Goal: Task Accomplishment & Management: Complete application form

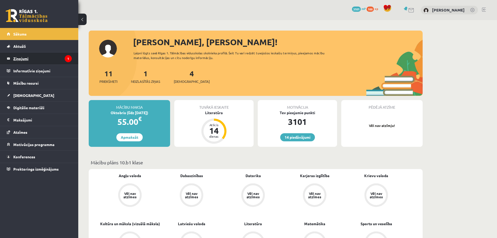
click at [57, 64] on legend "Ziņojumi 1" at bounding box center [42, 58] width 58 height 12
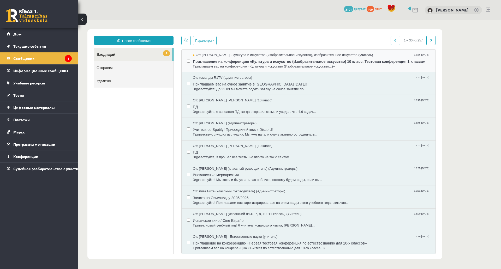
click at [333, 62] on font "Приглашение на конференцию «Культура и искусство (Изобразительное искусство) 10…" at bounding box center [309, 62] width 232 height 4
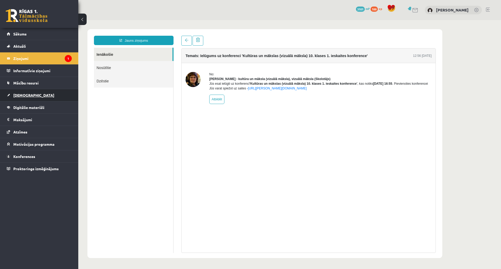
click at [60, 96] on link "[DEMOGRAPHIC_DATA]" at bounding box center [39, 95] width 65 height 12
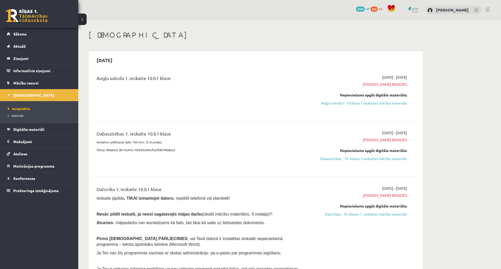
drag, startPoint x: 346, startPoint y: 101, endPoint x: 272, endPoint y: 19, distance: 110.8
click at [346, 101] on link "Angļu valoda I - 10.klase 1.ieskaites mācību materiāls" at bounding box center [358, 103] width 98 height 5
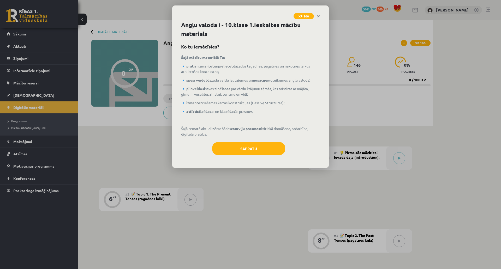
click at [227, 138] on div "Angļu valoda i - 10.[PERSON_NAME] 1.ieskaites mācību materiāls Ko tu iemācīsies…" at bounding box center [250, 95] width 157 height 148
click at [228, 143] on button "Sapratu" at bounding box center [248, 148] width 73 height 13
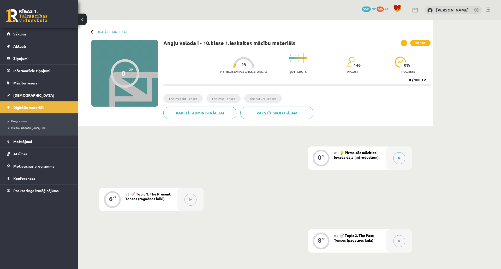
click at [401, 161] on button at bounding box center [400, 159] width 12 height 12
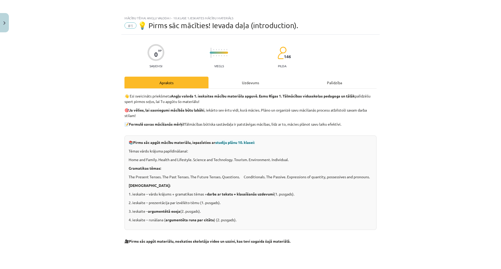
click at [253, 77] on div "Uzdevums" at bounding box center [251, 83] width 84 height 12
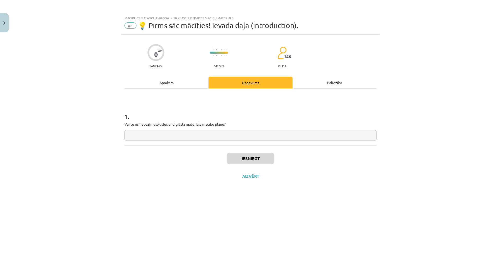
click at [201, 131] on input "text" at bounding box center [251, 135] width 252 height 11
type input "*"
click at [248, 156] on button "Iesniegt" at bounding box center [251, 158] width 48 height 11
click at [231, 179] on button "Nākamā nodarbība" at bounding box center [250, 180] width 51 height 12
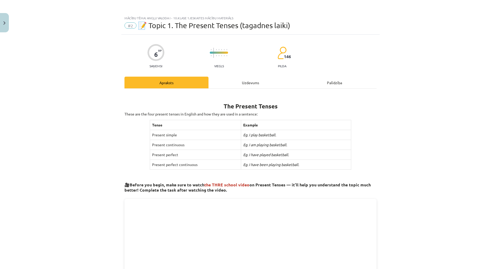
click at [235, 87] on div "Uzdevums" at bounding box center [251, 83] width 84 height 12
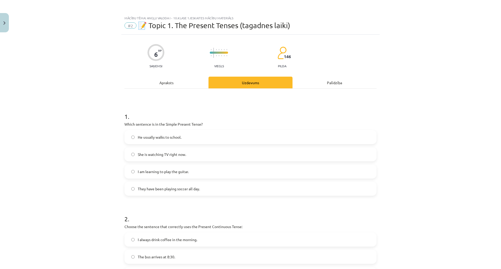
drag, startPoint x: 96, startPoint y: 150, endPoint x: 124, endPoint y: 5, distance: 147.8
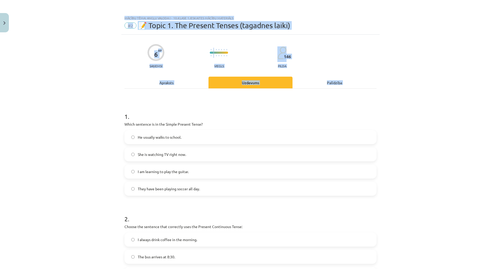
scroll to position [224, 0]
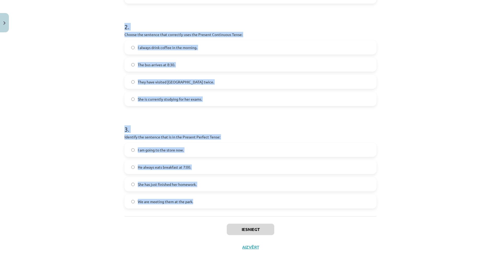
drag, startPoint x: 143, startPoint y: 142, endPoint x: 218, endPoint y: 168, distance: 79.6
click at [218, 168] on div "Mācību tēma: Angļu valoda i - 10.klase 1.ieskaites mācību materiāls #2 📝 Topic …" at bounding box center [250, 134] width 501 height 269
copy form "1 . Which sentence is in the Simple Present Tense? He usually walks to school. …"
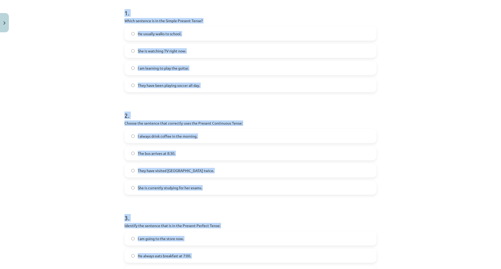
scroll to position [67, 0]
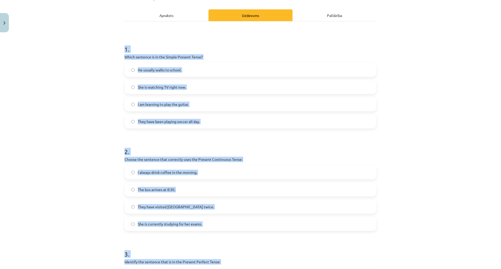
click at [103, 100] on div "Mācību tēma: Angļu valoda i - 10.klase 1.ieskaites mācību materiāls #2 📝 Topic …" at bounding box center [250, 134] width 501 height 269
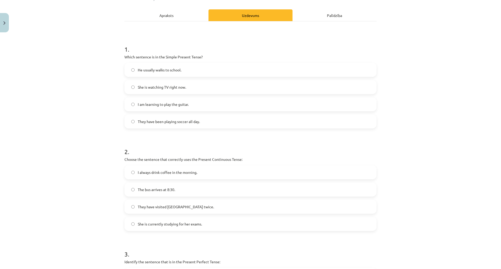
click at [149, 70] on span "He usually walks to school." at bounding box center [160, 69] width 44 height 5
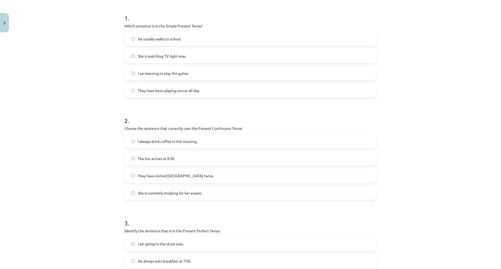
scroll to position [120, 0]
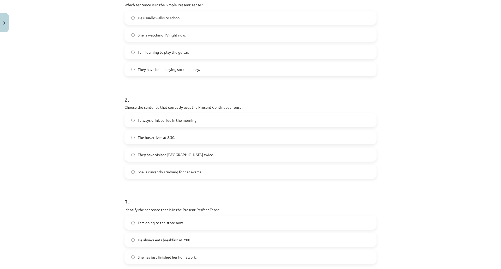
click at [103, 123] on div "Mācību tēma: Angļu valoda i - 10.klase 1.ieskaites mācību materiāls #2 📝 Topic …" at bounding box center [250, 134] width 501 height 269
click at [144, 173] on span "She is currently studying for her exams." at bounding box center [170, 171] width 64 height 5
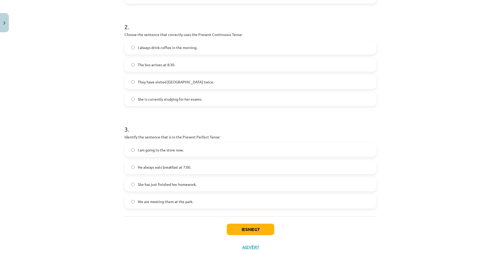
scroll to position [224, 0]
click at [106, 162] on div "Mācību tēma: Angļu valoda i - 10.klase 1.ieskaites mācību materiāls #2 📝 Topic …" at bounding box center [250, 134] width 501 height 269
click at [159, 178] on label "She has just finished her homework." at bounding box center [250, 184] width 251 height 13
click at [241, 224] on button "Iesniegt" at bounding box center [251, 229] width 48 height 11
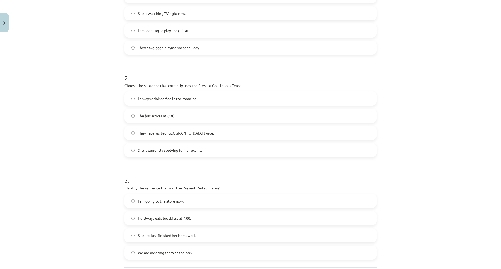
scroll to position [93, 0]
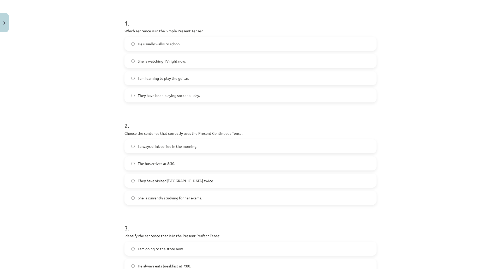
click at [84, 170] on div "Mācību tēma: Angļu valoda i - 10.klase 1.ieskaites mācību materiāls #2 📝 Topic …" at bounding box center [250, 134] width 501 height 269
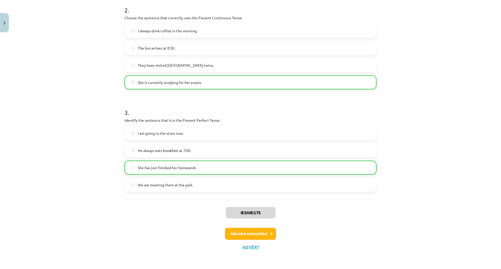
scroll to position [241, 0]
click at [239, 228] on button "Nākamā nodarbība" at bounding box center [250, 234] width 51 height 12
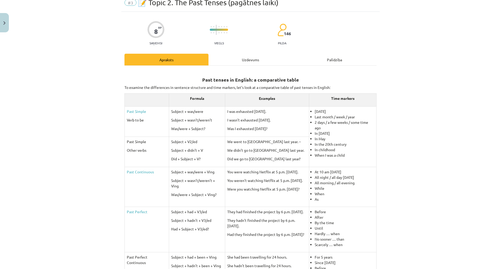
scroll to position [13, 0]
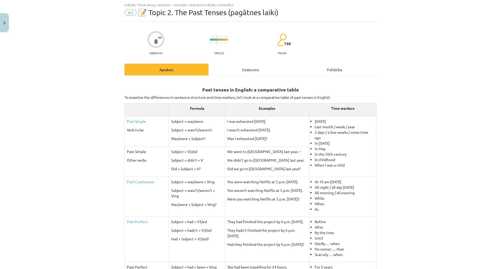
click at [243, 63] on div "8 XP Saņemsi Viegls 146 pilda Apraksts Uzdevums Palīdzība Past tenses in Englis…" at bounding box center [250, 219] width 259 height 395
click at [244, 69] on div "Uzdevums" at bounding box center [251, 70] width 84 height 12
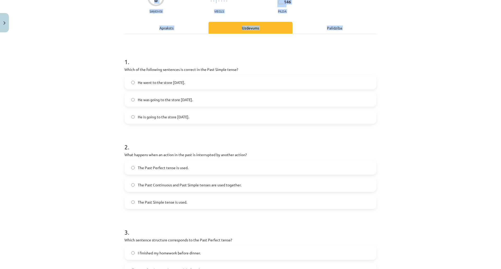
scroll to position [258, 0]
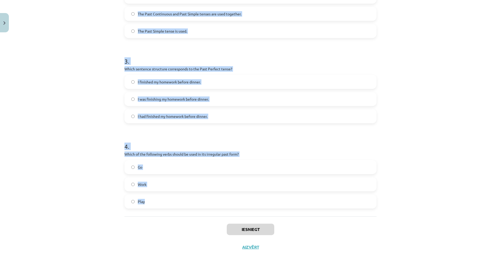
drag, startPoint x: 121, startPoint y: 91, endPoint x: 184, endPoint y: 181, distance: 109.5
click at [184, 181] on div "8 XP Saņemsi Viegls 146 pilda Apraksts Uzdevums Palīdzība 1 . Which of the foll…" at bounding box center [250, 33] width 259 height 448
copy form "1 . Which of the following sentences is correct in the Past Simple tense? He we…"
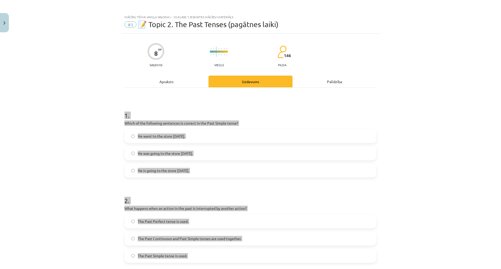
scroll to position [0, 0]
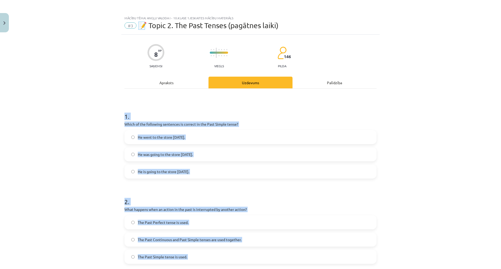
click at [94, 116] on div "Mācību tēma: Angļu valoda i - 10.klase 1.ieskaites mācību materiāls #3 📝 Topic …" at bounding box center [250, 134] width 501 height 269
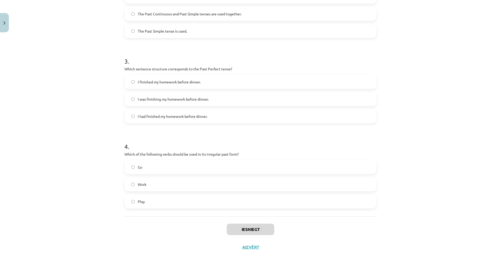
click at [142, 161] on label "Go" at bounding box center [250, 167] width 251 height 13
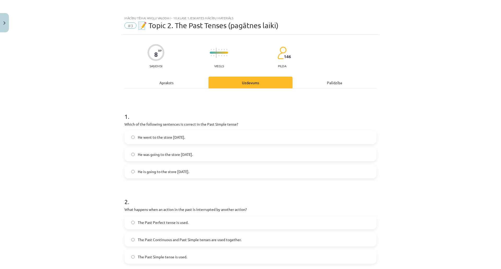
drag, startPoint x: 156, startPoint y: 136, endPoint x: 151, endPoint y: 145, distance: 10.8
click at [156, 136] on span "He went to the store yesterday." at bounding box center [161, 137] width 47 height 5
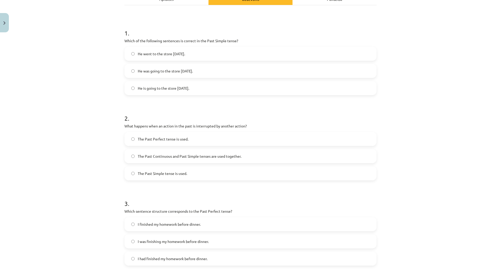
scroll to position [104, 0]
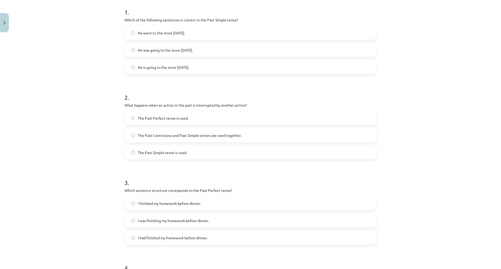
click at [159, 137] on span "The Past Continuous and Past Simple tenses are used together." at bounding box center [190, 135] width 104 height 5
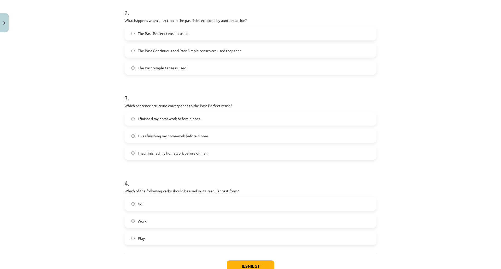
scroll to position [209, 0]
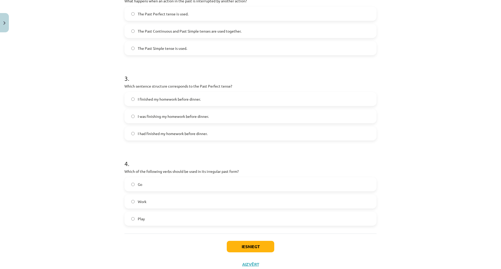
click at [156, 128] on label "I had finished my homework before dinner." at bounding box center [250, 133] width 251 height 13
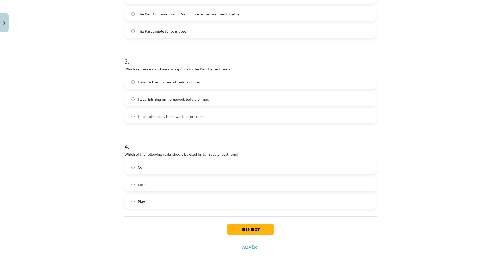
scroll to position [258, 0]
click at [230, 217] on div "Iesniegt Aizvērt" at bounding box center [251, 235] width 252 height 37
click at [231, 224] on button "Iesniegt" at bounding box center [251, 229] width 48 height 11
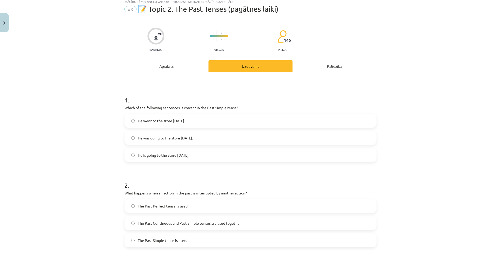
scroll to position [0, 0]
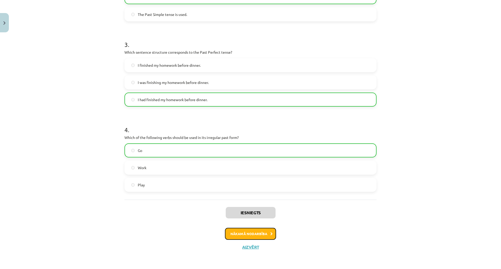
click at [246, 228] on button "Nākamā nodarbība" at bounding box center [250, 234] width 51 height 12
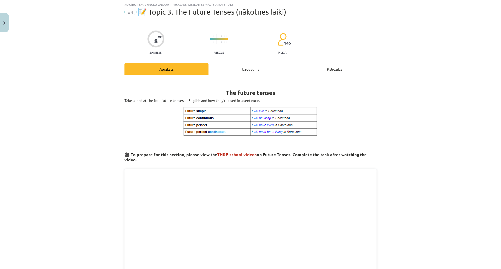
scroll to position [13, 0]
click at [245, 74] on div "Uzdevums" at bounding box center [251, 70] width 84 height 12
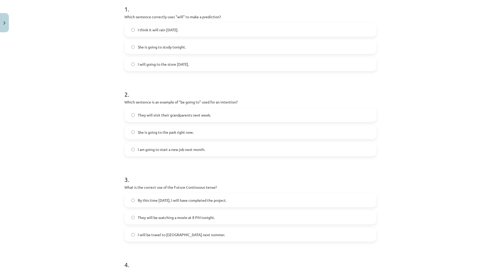
scroll to position [258, 0]
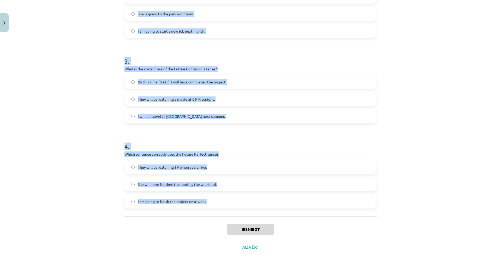
drag, startPoint x: 110, startPoint y: 102, endPoint x: 221, endPoint y: 181, distance: 136.6
click at [221, 181] on div "Mācību tēma: Angļu valoda i - 10.klase 1.ieskaites mācību materiāls #4 📝 Topic …" at bounding box center [250, 134] width 501 height 269
copy form "1 . Which sentence correctly uses "will" to make a prediction? I think it will …"
click at [80, 178] on div "Mācību tēma: Angļu valoda i - 10.klase 1.ieskaites mācību materiāls #4 📝 Topic …" at bounding box center [250, 134] width 501 height 269
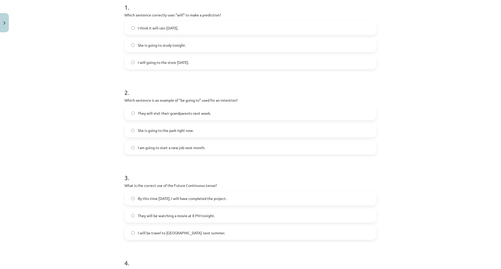
scroll to position [0, 0]
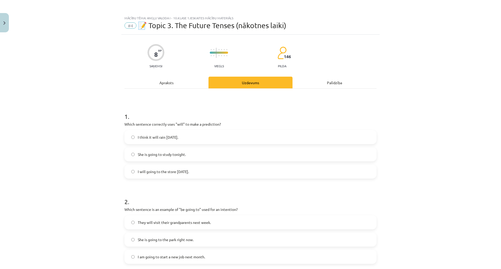
click at [174, 139] on span "I think it will rain tomorrow." at bounding box center [158, 137] width 40 height 5
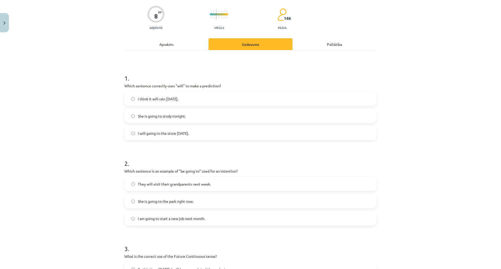
scroll to position [104, 0]
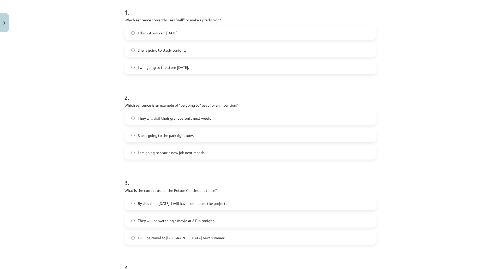
click at [155, 151] on span "I am going to start a new job next month." at bounding box center [171, 152] width 67 height 5
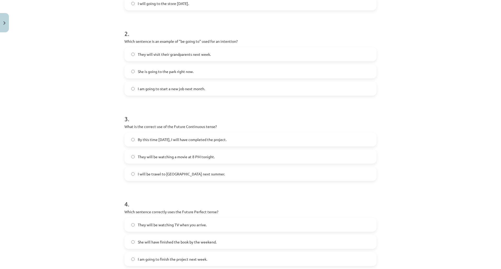
scroll to position [183, 0]
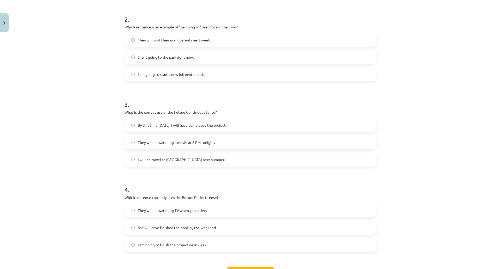
click at [156, 144] on span "They will be watching a movie at 8 PM tonight." at bounding box center [176, 142] width 77 height 5
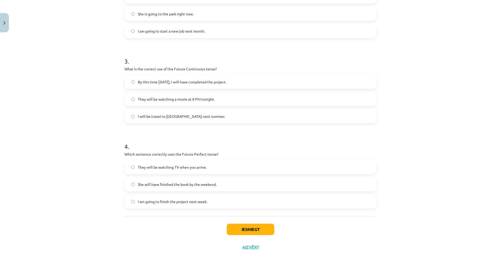
scroll to position [258, 0]
click at [155, 178] on label "She will have finished the book by the weekend." at bounding box center [250, 184] width 251 height 13
click at [229, 224] on button "Iesniegt" at bounding box center [251, 229] width 48 height 11
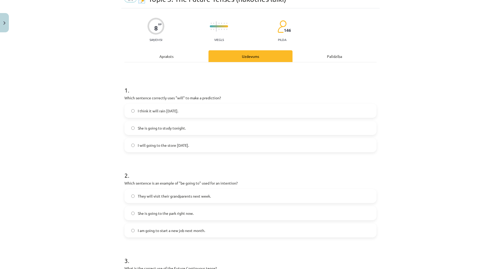
scroll to position [23, 0]
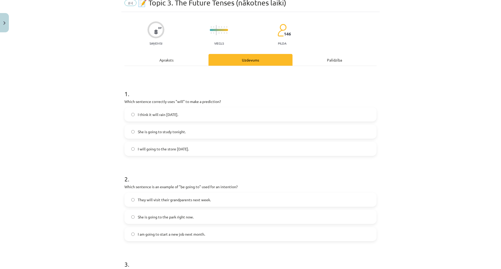
click at [89, 152] on div "Mācību tēma: Angļu valoda i - 10.klase 1.ieskaites mācību materiāls #4 📝 Topic …" at bounding box center [250, 134] width 501 height 269
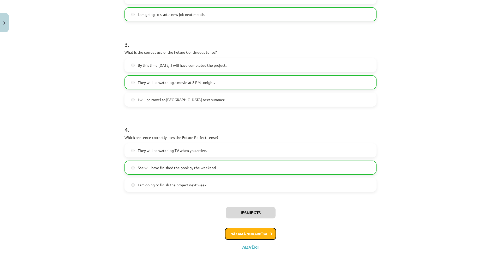
click at [228, 228] on button "Nākamā nodarbība" at bounding box center [250, 234] width 51 height 12
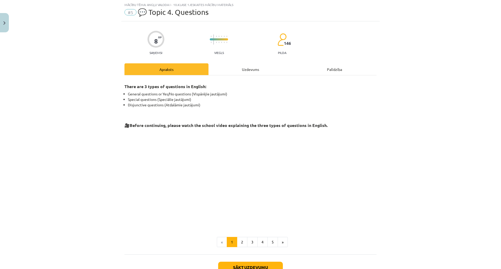
scroll to position [13, 0]
click at [231, 77] on div "There are 3 types of questions in English: General questions or Yes/No question…" at bounding box center [251, 165] width 252 height 179
click at [233, 71] on div "Uzdevums" at bounding box center [251, 70] width 84 height 12
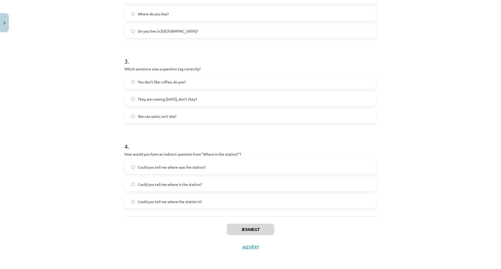
drag, startPoint x: 115, startPoint y: 96, endPoint x: 229, endPoint y: 250, distance: 191.2
click at [229, 250] on html "0 Dāvanas 3101 mP 100 xp Dmitrijs Kolmakovs Sākums Aktuāli Kā mācīties eSKOLĀ K…" at bounding box center [250, 134] width 501 height 269
click at [106, 140] on div "Mācību tēma: Angļu valoda i - 10.klase 1.ieskaites mācību materiāls #5 💬 Topic …" at bounding box center [250, 134] width 501 height 269
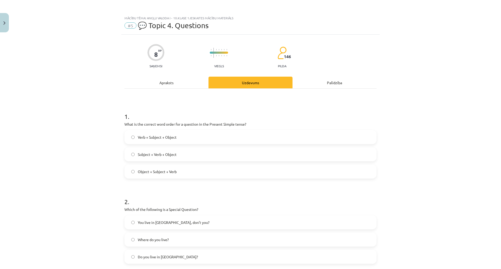
drag, startPoint x: 106, startPoint y: 140, endPoint x: 105, endPoint y: 59, distance: 81.5
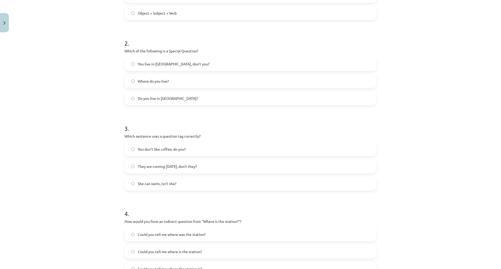
scroll to position [258, 0]
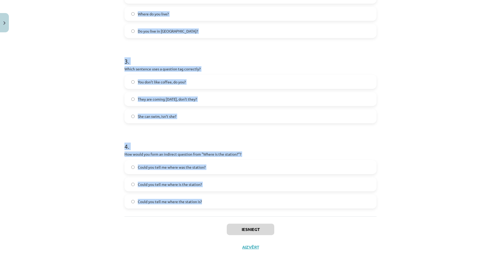
drag, startPoint x: 123, startPoint y: 108, endPoint x: 199, endPoint y: 182, distance: 105.8
click at [202, 182] on div "1 . What is the correct word order for a question in the Present Simple tense? …" at bounding box center [251, 40] width 252 height 354
copy form "1 . What is the correct word order for a question in the Present Simple tense? …"
click at [69, 173] on div "Mācību tēma: Angļu valoda i - 10.klase 1.ieskaites mācību materiāls #5 💬 Topic …" at bounding box center [250, 134] width 501 height 269
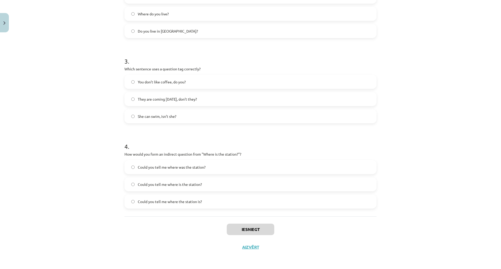
click at [80, 192] on div "Mācību tēma: Angļu valoda i - 10.klase 1.ieskaites mācību materiāls #5 💬 Topic …" at bounding box center [250, 134] width 501 height 269
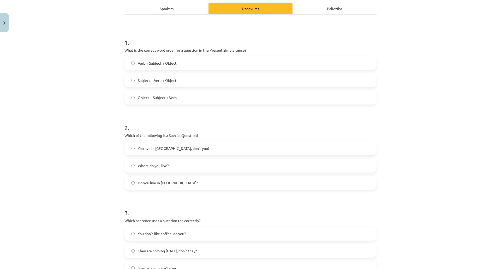
scroll to position [0, 0]
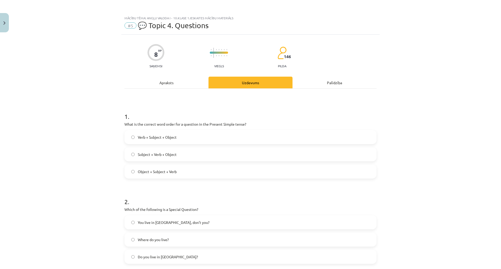
click at [147, 158] on label "Subject + Verb + Object" at bounding box center [250, 154] width 251 height 13
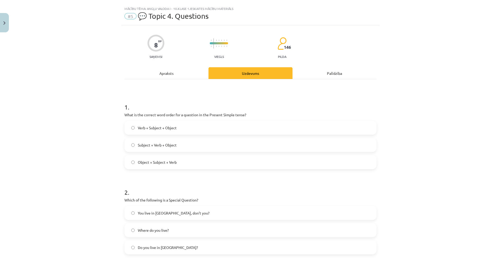
scroll to position [26, 0]
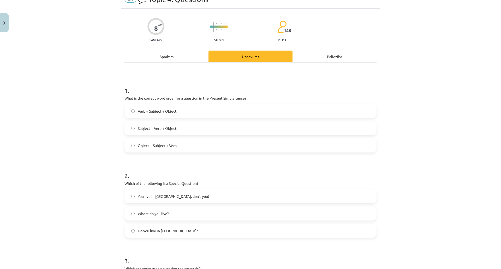
click at [154, 117] on label "Verb + Subject + Object" at bounding box center [250, 111] width 251 height 13
click at [92, 160] on div "Mācību tēma: Angļu valoda i - 10.klase 1.ieskaites mācību materiāls #5 💬 Topic …" at bounding box center [250, 134] width 501 height 269
click at [90, 169] on div "Mācību tēma: Angļu valoda i - 10.klase 1.ieskaites mācību materiāls #5 💬 Topic …" at bounding box center [250, 134] width 501 height 269
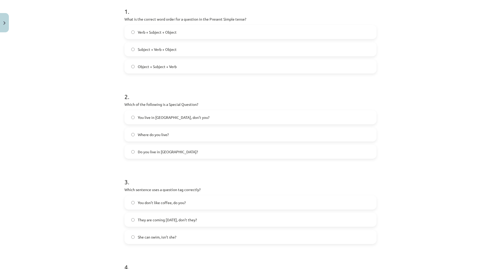
scroll to position [104, 0]
click at [155, 137] on span "Where do you live?" at bounding box center [153, 135] width 31 height 5
click at [99, 153] on div "Mācību tēma: Angļu valoda i - 10.klase 1.ieskaites mācību materiāls #5 💬 Topic …" at bounding box center [250, 134] width 501 height 269
click at [432, 24] on div "Mācību tēma: Angļu valoda i - 10.klase 1.ieskaites mācību materiāls #5 💬 Topic …" at bounding box center [250, 134] width 501 height 269
click at [52, 118] on div "Mācību tēma: Angļu valoda i - 10.klase 1.ieskaites mācību materiāls #5 💬 Topic …" at bounding box center [250, 134] width 501 height 269
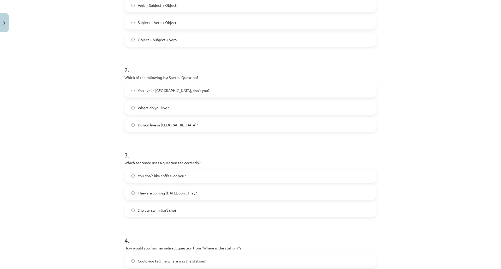
scroll to position [209, 0]
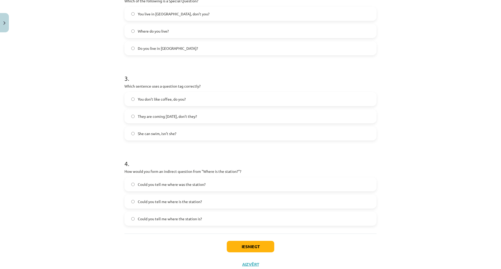
click at [75, 129] on div "Mācību tēma: Angļu valoda i - 10.klase 1.ieskaites mācību materiāls #5 💬 Topic …" at bounding box center [250, 134] width 501 height 269
click at [91, 133] on div "Mācību tēma: Angļu valoda i - 10.klase 1.ieskaites mācību materiāls #5 💬 Topic …" at bounding box center [250, 134] width 501 height 269
click at [149, 98] on span "You don’t like coffee, do you?" at bounding box center [162, 99] width 48 height 5
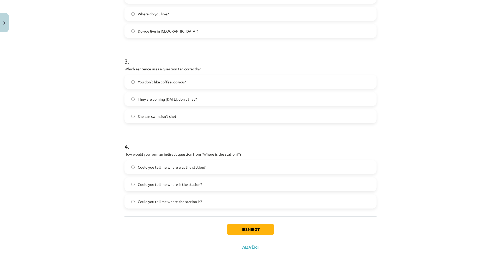
scroll to position [258, 0]
click at [103, 150] on div "Mācību tēma: Angļu valoda i - 10.klase 1.ieskaites mācību materiāls #5 💬 Topic …" at bounding box center [250, 134] width 501 height 269
click at [89, 92] on div "Mācību tēma: Angļu valoda i - 10.klase 1.ieskaites mācību materiāls #5 💬 Topic …" at bounding box center [250, 134] width 501 height 269
click at [89, 133] on div "Mācību tēma: Angļu valoda i - 10.klase 1.ieskaites mācību materiāls #5 💬 Topic …" at bounding box center [250, 134] width 501 height 269
click at [155, 199] on span "Could you tell me where the station is?" at bounding box center [170, 201] width 64 height 5
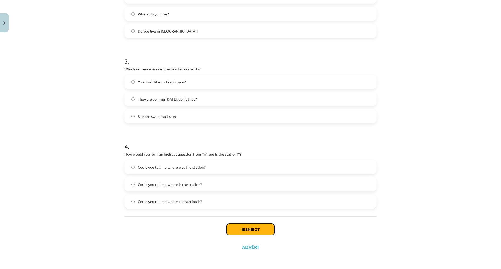
click at [235, 224] on button "Iesniegt" at bounding box center [251, 229] width 48 height 11
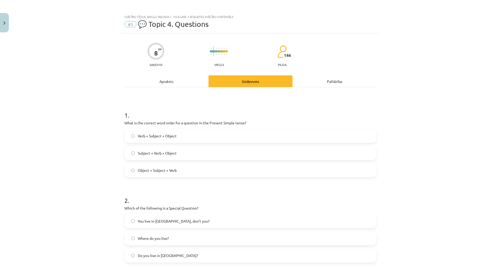
scroll to position [0, 0]
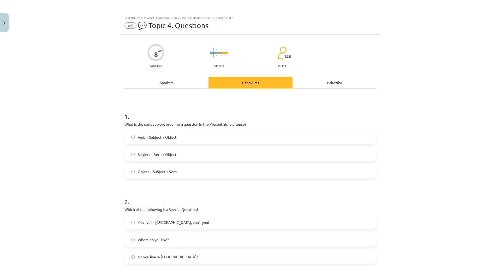
click at [103, 184] on div "Mācību tēma: Angļu valoda i - 10.klase 1.ieskaites mācību materiāls #5 💬 Topic …" at bounding box center [250, 134] width 501 height 269
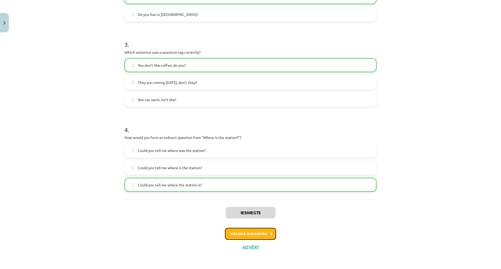
click at [233, 228] on button "Nākamā nodarbība" at bounding box center [250, 234] width 51 height 12
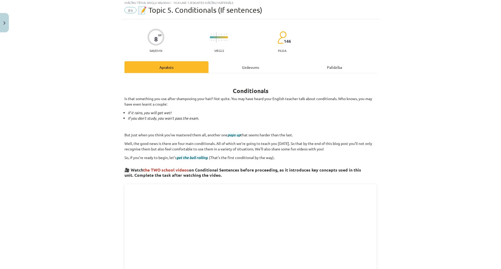
scroll to position [13, 0]
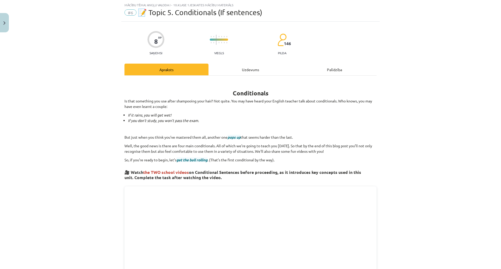
click at [210, 68] on div "Uzdevums" at bounding box center [251, 70] width 84 height 12
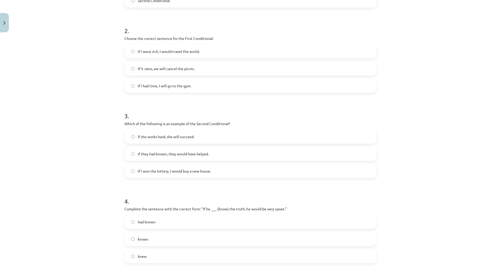
scroll to position [258, 0]
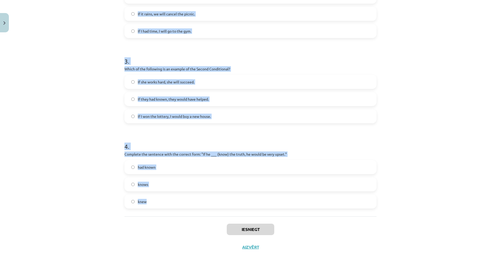
drag, startPoint x: 115, startPoint y: 92, endPoint x: 187, endPoint y: 174, distance: 109.0
click at [187, 174] on div "Mācību tēma: Angļu valoda i - 10.klase 1.ieskaites mācību materiāls #6 📝 Topic …" at bounding box center [250, 134] width 501 height 269
copy form "1 . Which conditional is used to express a general truth? First Conditional Zer…"
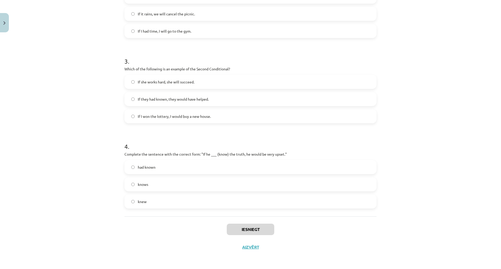
click at [68, 194] on div "Mācību tēma: Angļu valoda i - 10.klase 1.ieskaites mācību materiāls #6 📝 Topic …" at bounding box center [250, 134] width 501 height 269
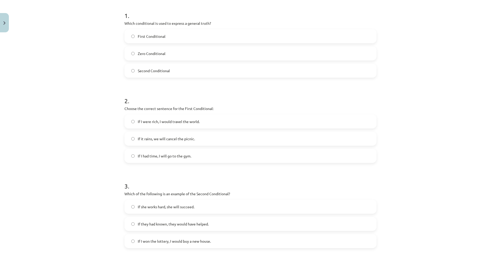
scroll to position [0, 0]
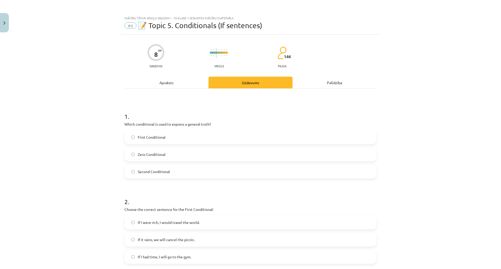
click at [71, 182] on div "Mācību tēma: Angļu valoda i - 10.klase 1.ieskaites mācību materiāls #6 📝 Topic …" at bounding box center [250, 134] width 501 height 269
click at [67, 100] on div "Mācību tēma: Angļu valoda i - 10.klase 1.ieskaites mācību materiāls #6 📝 Topic …" at bounding box center [250, 134] width 501 height 269
click at [145, 157] on span "Zero Conditional" at bounding box center [152, 154] width 28 height 5
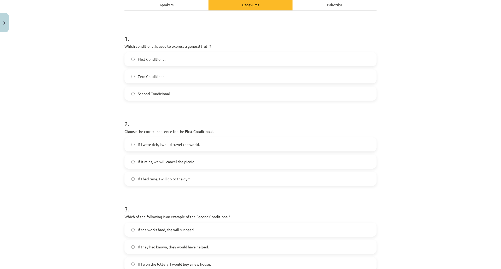
scroll to position [78, 0]
click at [145, 162] on span "If it rains, we will cancel the picnic." at bounding box center [166, 161] width 57 height 5
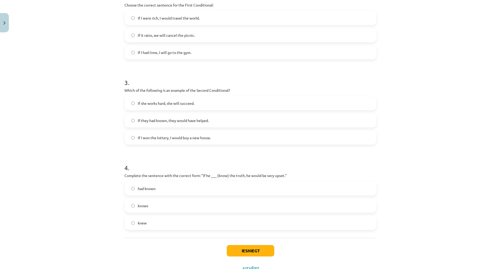
scroll to position [209, 0]
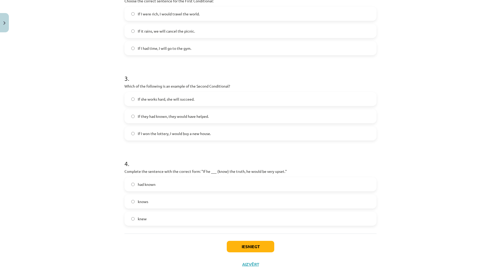
click at [87, 148] on div "Mācību tēma: Angļu valoda i - 10.klase 1.ieskaites mācību materiāls #6 📝 Topic …" at bounding box center [250, 134] width 501 height 269
click at [157, 132] on span "If I won the lottery, I would buy a new house." at bounding box center [174, 133] width 73 height 5
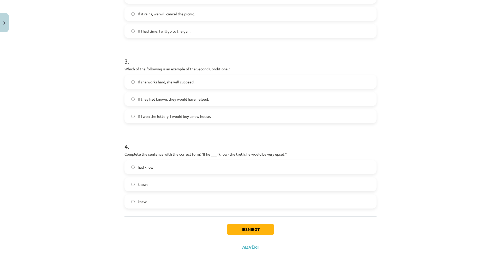
scroll to position [258, 0]
click at [144, 182] on span "knows" at bounding box center [143, 184] width 10 height 5
click at [145, 163] on div "had known knows knew" at bounding box center [251, 184] width 252 height 49
click at [147, 195] on label "knew" at bounding box center [250, 201] width 251 height 13
click at [248, 224] on button "Iesniegt" at bounding box center [251, 229] width 48 height 11
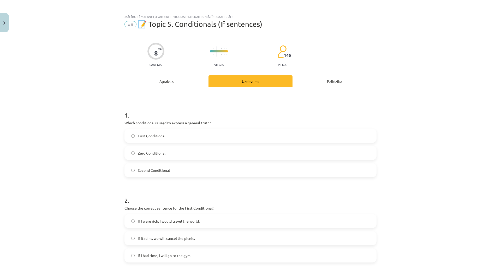
scroll to position [0, 0]
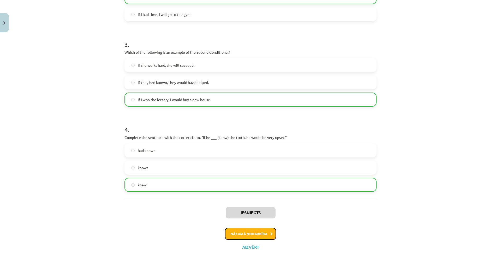
click at [242, 228] on button "Nākamā nodarbība" at bounding box center [250, 234] width 51 height 12
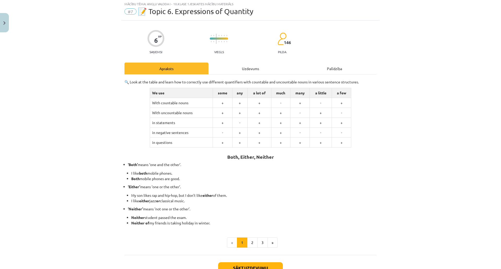
scroll to position [13, 0]
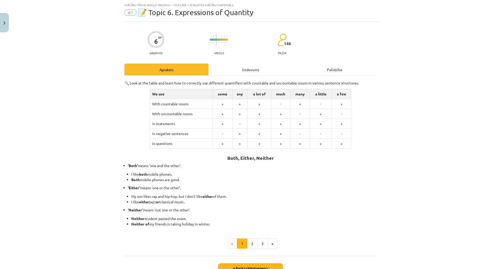
click at [242, 60] on div "6 XP Saņemsi Viegls 146 pilda Apraksts Uzdevums Palīdzība 🔍 Look at the table a…" at bounding box center [250, 159] width 259 height 274
click at [236, 67] on div "Uzdevums" at bounding box center [251, 70] width 84 height 12
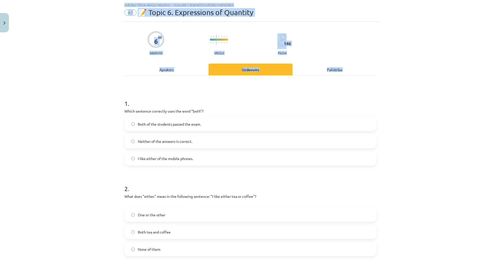
scroll to position [178, 0]
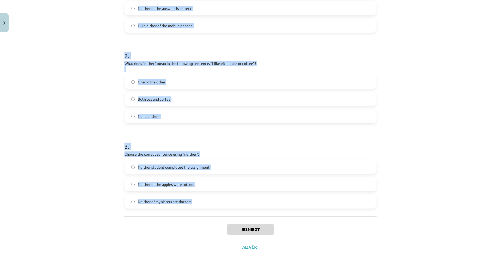
drag, startPoint x: 148, startPoint y: 160, endPoint x: 201, endPoint y: 163, distance: 53.4
click at [201, 163] on div "Mācību tēma: Angļu valoda i - 10.klase 1.ieskaites mācību materiāls #7 📝 Topic …" at bounding box center [250, 134] width 501 height 269
copy form "1 . Which sentence correctly uses the word "both"? Both of the students passed …"
click at [92, 102] on div "Mācību tēma: Angļu valoda i - 10.klase 1.ieskaites mācību materiāls #7 📝 Topic …" at bounding box center [250, 134] width 501 height 269
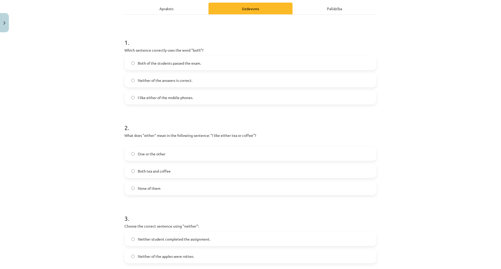
scroll to position [0, 0]
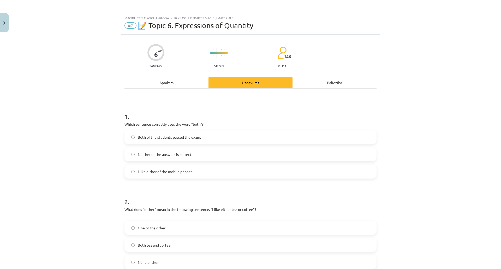
click at [142, 142] on label "Both of the students passed the exam." at bounding box center [250, 137] width 251 height 13
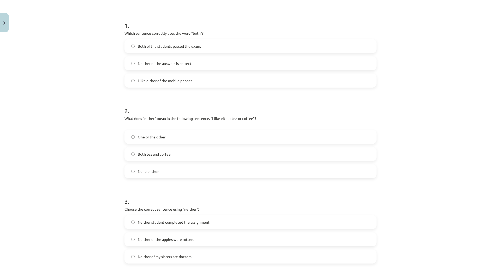
scroll to position [104, 0]
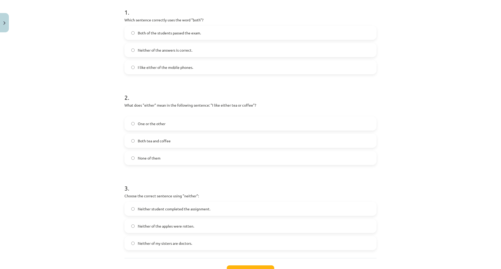
click at [148, 128] on label "One or the other" at bounding box center [250, 123] width 251 height 13
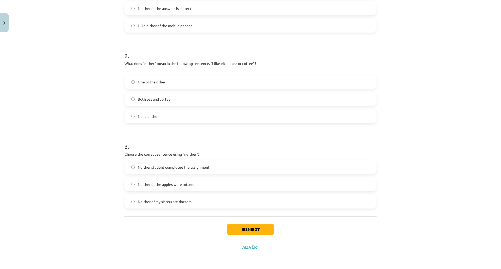
scroll to position [178, 0]
click at [149, 161] on label "Neither student completed the assignment." at bounding box center [250, 167] width 251 height 13
click at [229, 224] on button "Iesniegt" at bounding box center [251, 229] width 48 height 11
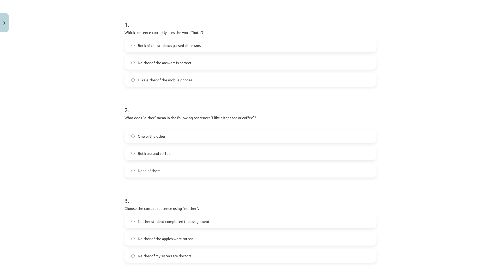
scroll to position [99, 0]
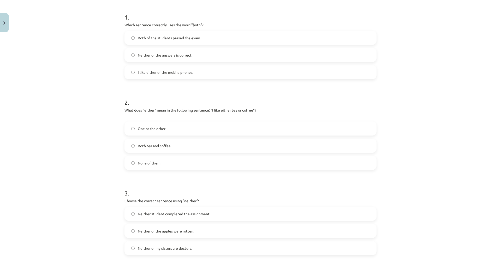
click at [78, 167] on div "Mācību tēma: Angļu valoda i - 10.klase 1.ieskaites mācību materiāls #7 📝 Topic …" at bounding box center [250, 134] width 501 height 269
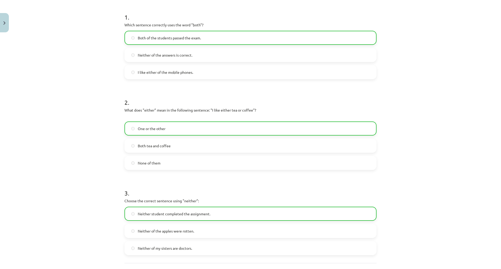
click at [147, 155] on div "One or the other Both tea and coffee None of them" at bounding box center [251, 146] width 252 height 49
click at [151, 148] on span "Both tea and coffee" at bounding box center [154, 145] width 33 height 5
click at [154, 145] on span "Both tea and coffee" at bounding box center [154, 145] width 33 height 5
click at [160, 126] on span "One or the other" at bounding box center [152, 128] width 28 height 5
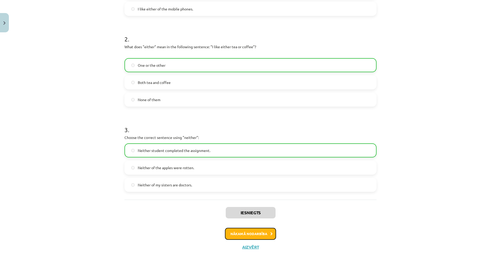
click at [238, 228] on button "Nākamā nodarbība" at bounding box center [250, 234] width 51 height 12
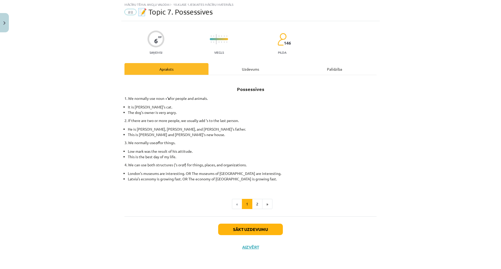
scroll to position [13, 0]
click at [231, 73] on div "Uzdevums" at bounding box center [251, 70] width 84 height 12
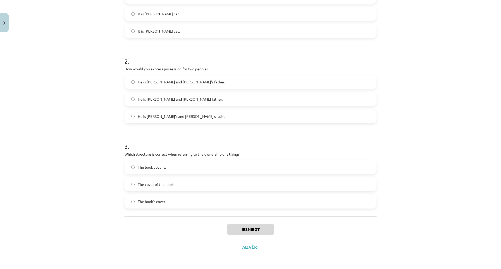
scroll to position [172, 0]
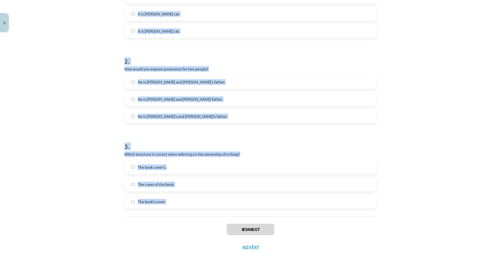
drag, startPoint x: 171, startPoint y: 192, endPoint x: 112, endPoint y: 181, distance: 60.1
click at [215, 196] on div "Mācību tēma: Angļu valoda i - 10.klase 1.ieskaites mācību materiāls #8 📝 Topic …" at bounding box center [250, 134] width 501 height 269
copy form "1 . Which sentence correctly shows possession for a single person? It is Jane’s…"
click at [85, 152] on div "Mācību tēma: Angļu valoda i - 10.klase 1.ieskaites mācību materiāls #8 📝 Topic …" at bounding box center [250, 134] width 501 height 269
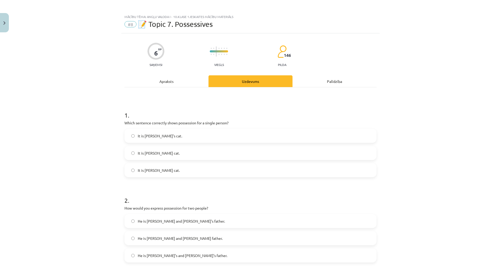
scroll to position [0, 0]
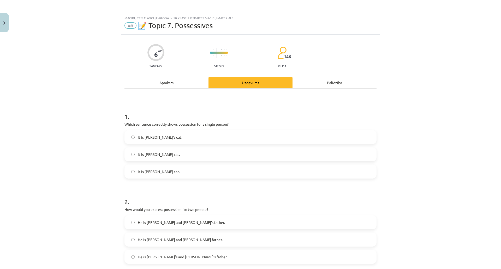
click at [138, 139] on span "It is Jane’s cat." at bounding box center [160, 137] width 44 height 5
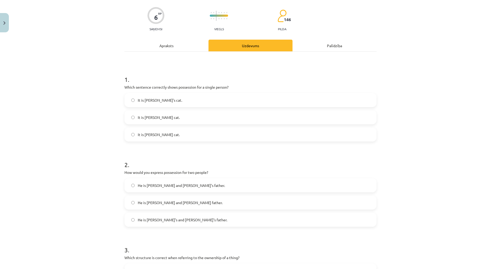
scroll to position [52, 0]
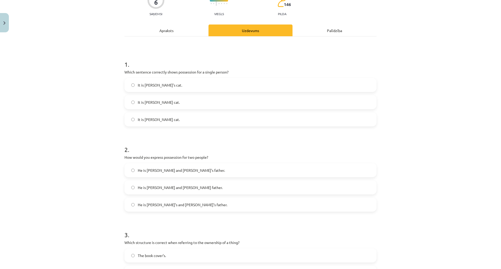
click at [105, 145] on div "Mācību tēma: Angļu valoda i - 10.klase 1.ieskaites mācību materiāls #8 📝 Topic …" at bounding box center [250, 134] width 501 height 269
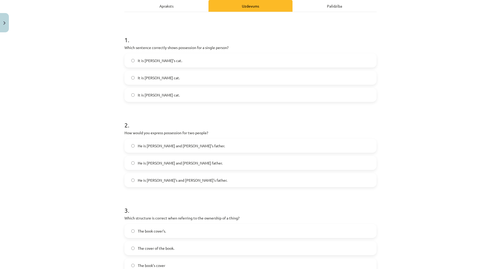
scroll to position [78, 0]
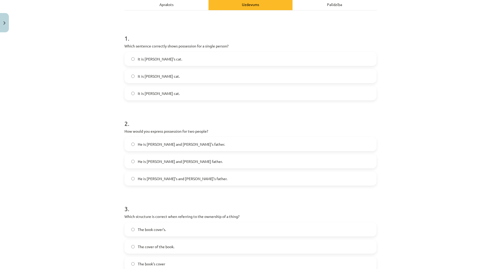
click at [66, 140] on div "Mācību tēma: Angļu valoda i - 10.klase 1.ieskaites mācību materiāls #8 📝 Topic …" at bounding box center [250, 134] width 501 height 269
click at [69, 132] on div "Mācību tēma: Angļu valoda i - 10.klase 1.ieskaites mācību materiāls #8 📝 Topic …" at bounding box center [250, 134] width 501 height 269
click at [134, 179] on label "He is Alice’s and James’s father." at bounding box center [250, 178] width 251 height 13
click at [104, 169] on div "Mācību tēma: Angļu valoda i - 10.klase 1.ieskaites mācību materiāls #8 📝 Topic …" at bounding box center [250, 134] width 501 height 269
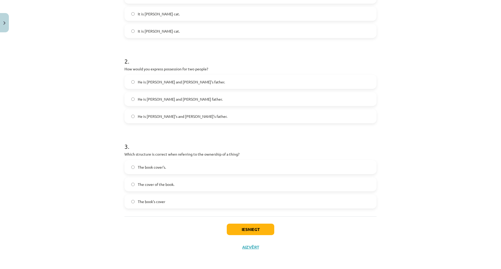
scroll to position [172, 0]
click at [104, 169] on div "Mācību tēma: Angļu valoda i - 10.klase 1.ieskaites mācību materiāls #8 📝 Topic …" at bounding box center [250, 134] width 501 height 269
click at [159, 178] on div "1 . Which sentence correctly shows possession for a single person? It is Jane’s…" at bounding box center [251, 82] width 252 height 269
click at [161, 199] on span "The book’s cover" at bounding box center [151, 201] width 27 height 5
click at [240, 217] on div "Iesniegt Aizvērt" at bounding box center [251, 235] width 252 height 37
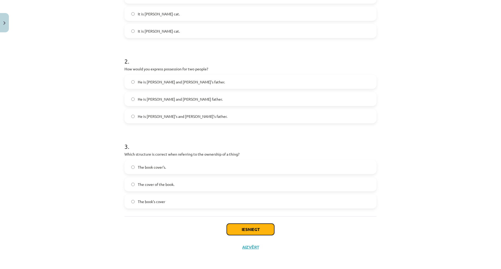
click at [240, 224] on button "Iesniegt" at bounding box center [251, 229] width 48 height 11
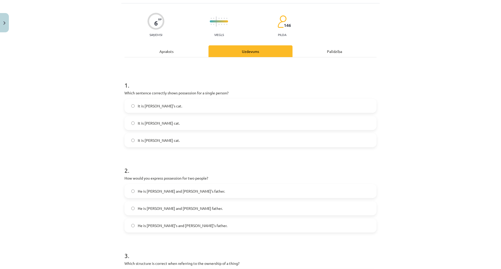
scroll to position [16, 0]
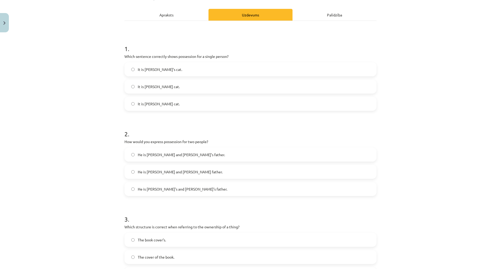
click at [96, 154] on div "Mācību tēma: Angļu valoda i - 10.klase 1.ieskaites mācību materiāls #8 📝 Topic …" at bounding box center [250, 134] width 501 height 269
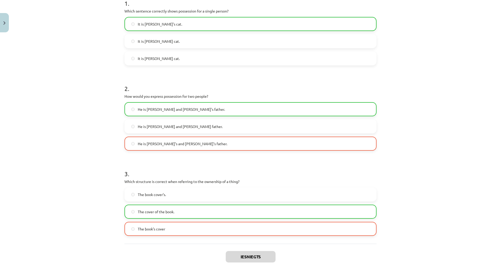
scroll to position [120, 0]
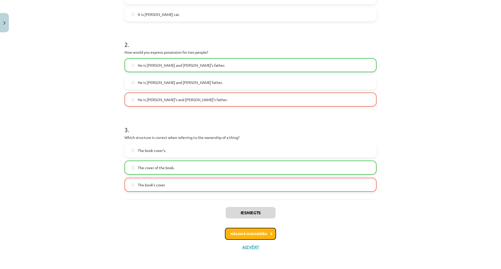
click at [248, 228] on button "Nākamā nodarbība" at bounding box center [250, 234] width 51 height 12
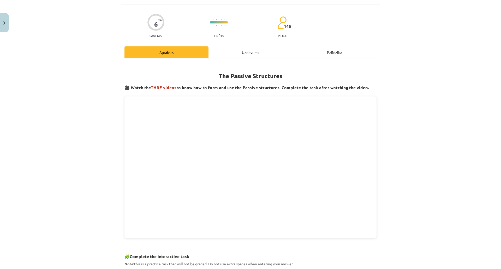
scroll to position [13, 0]
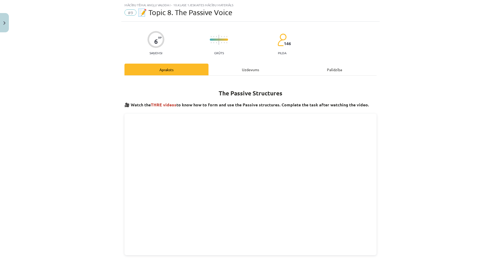
click at [211, 69] on div "Uzdevums" at bounding box center [251, 70] width 84 height 12
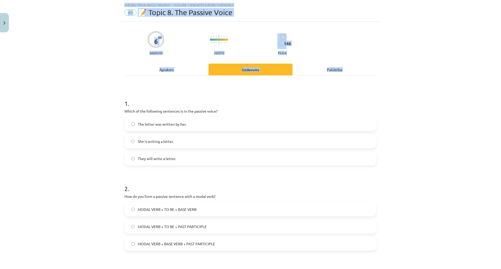
scroll to position [172, 0]
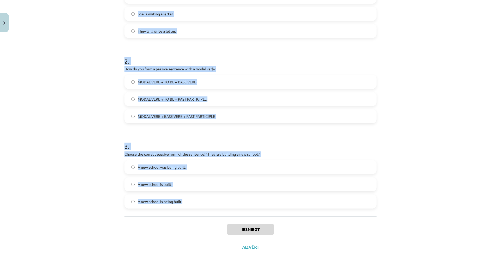
drag, startPoint x: 126, startPoint y: 119, endPoint x: 227, endPoint y: 178, distance: 116.8
click at [227, 178] on div "Mācību tēma: Angļu valoda i - 10.klase 1.ieskaites mācību materiāls #9 📝 Topic …" at bounding box center [250, 134] width 501 height 269
copy form "1 . Which of the following sentences is in the passive voice? The letter was wr…"
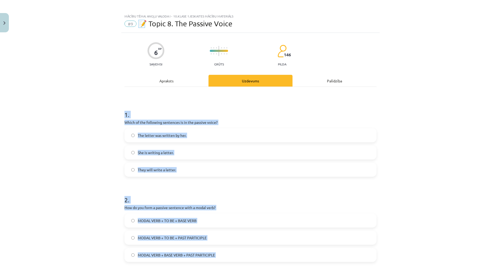
scroll to position [0, 0]
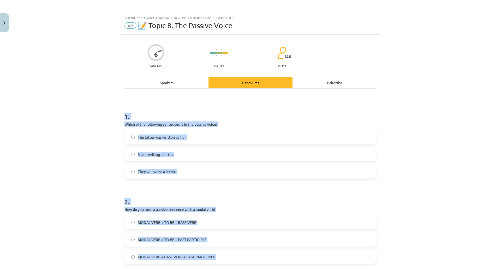
click at [49, 171] on div "Mācību tēma: Angļu valoda i - 10.klase 1.ieskaites mācību materiāls #9 📝 Topic …" at bounding box center [250, 134] width 501 height 269
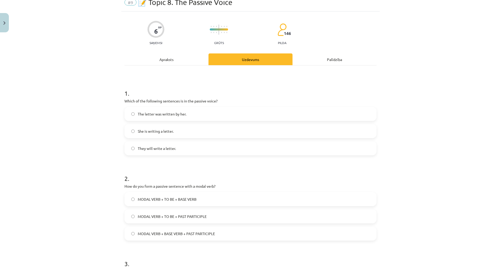
scroll to position [26, 0]
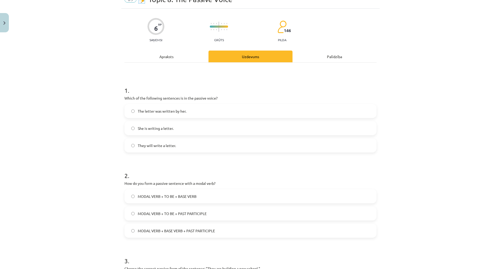
click at [138, 113] on span "The letter was written by her." at bounding box center [162, 111] width 49 height 5
click at [89, 139] on div "Mācību tēma: Angļu valoda i - 10.klase 1.ieskaites mācību materiāls #9 📝 Topic …" at bounding box center [250, 134] width 501 height 269
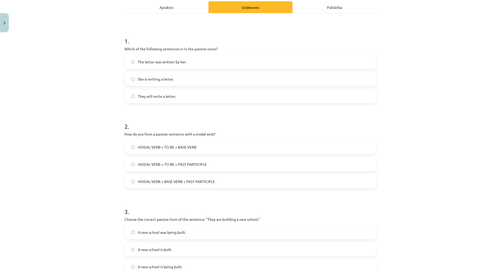
scroll to position [78, 0]
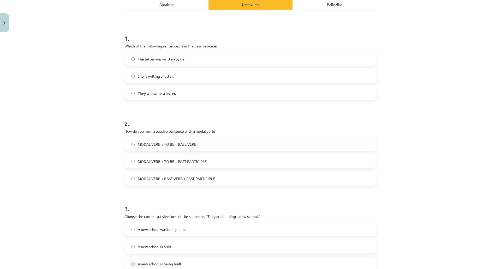
click at [89, 139] on div "Mācību tēma: Angļu valoda i - 10.klase 1.ieskaites mācību materiāls #9 📝 Topic …" at bounding box center [250, 134] width 501 height 269
click at [157, 174] on label "MODAL VERB + BASE VERB + PAST PARTICIPLE" at bounding box center [250, 178] width 251 height 13
click at [87, 159] on div "Mācību tēma: Angļu valoda i - 10.klase 1.ieskaites mācību materiāls #9 📝 Topic …" at bounding box center [250, 134] width 501 height 269
click at [156, 164] on span "MODAL VERB + TO BE + PAST PARTICIPLE" at bounding box center [172, 161] width 69 height 5
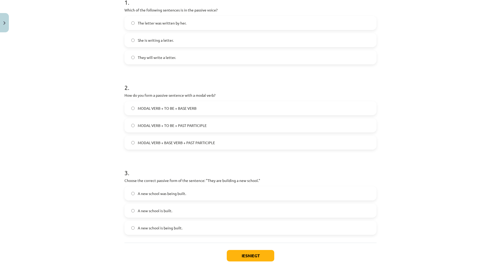
scroll to position [131, 0]
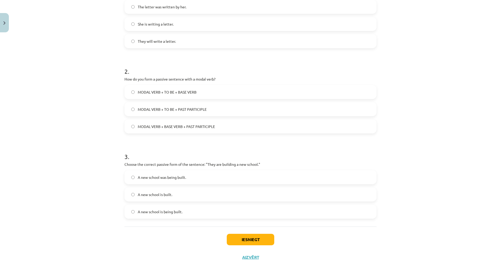
click at [91, 161] on div "Mācību tēma: Angļu valoda i - 10.klase 1.ieskaites mācību materiāls #9 📝 Topic …" at bounding box center [250, 134] width 501 height 269
click at [80, 163] on div "Mācību tēma: Angļu valoda i - 10.klase 1.ieskaites mācību materiāls #9 📝 Topic …" at bounding box center [250, 134] width 501 height 269
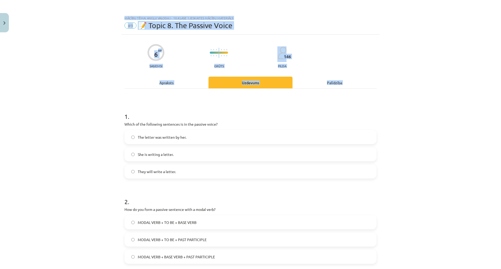
scroll to position [172, 0]
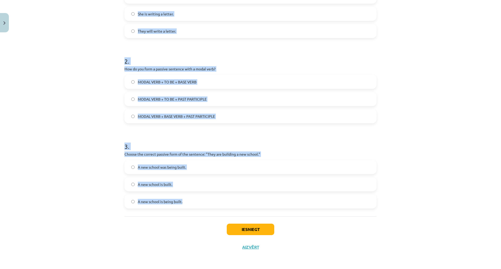
drag, startPoint x: 98, startPoint y: 103, endPoint x: 201, endPoint y: 173, distance: 124.8
click at [201, 173] on div "Mācību tēma: Angļu valoda i - 10.klase 1.ieskaites mācību materiāls #9 📝 Topic …" at bounding box center [250, 134] width 501 height 269
copy form "1 . Which of the following sentences is in the passive voice? The letter was wr…"
click at [59, 160] on div "Mācību tēma: Angļu valoda i - 10.klase 1.ieskaites mācību materiāls #9 📝 Topic …" at bounding box center [250, 134] width 501 height 269
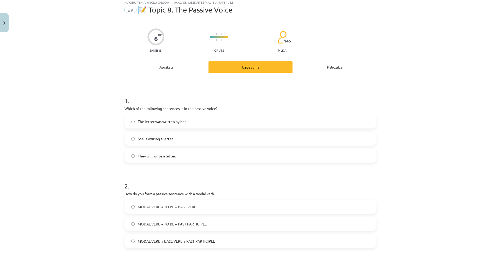
click at [48, 163] on div "Mācību tēma: Angļu valoda i - 10.klase 1.ieskaites mācību materiāls #9 📝 Topic …" at bounding box center [250, 134] width 501 height 269
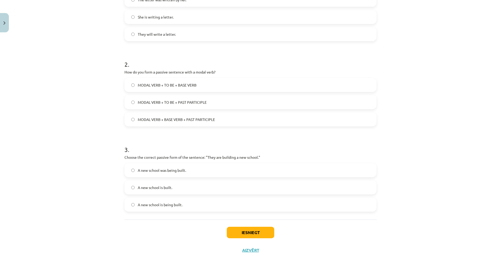
scroll to position [146, 0]
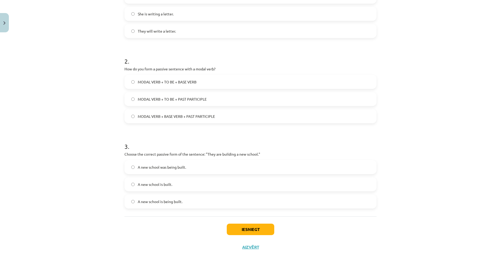
click at [148, 200] on label "A new school is being built." at bounding box center [250, 201] width 251 height 13
click at [238, 224] on button "Iesniegt" at bounding box center [251, 229] width 48 height 11
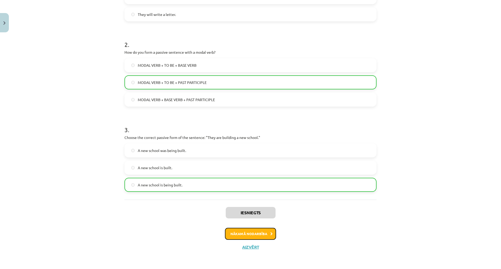
click at [227, 228] on button "Nākamā nodarbība" at bounding box center [250, 234] width 51 height 12
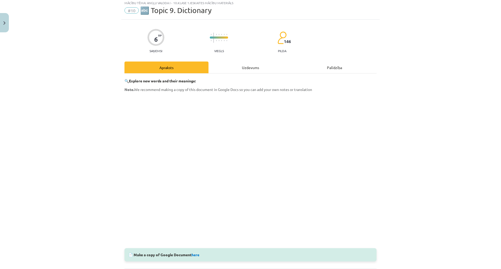
scroll to position [13, 0]
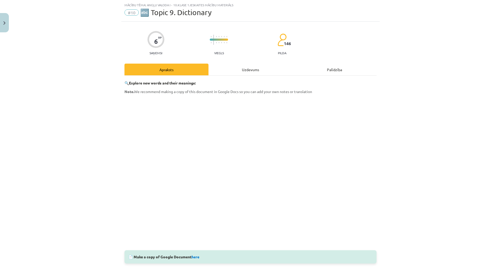
click at [227, 64] on div "Uzdevums" at bounding box center [251, 70] width 84 height 12
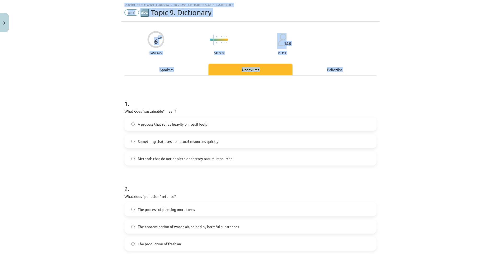
scroll to position [172, 0]
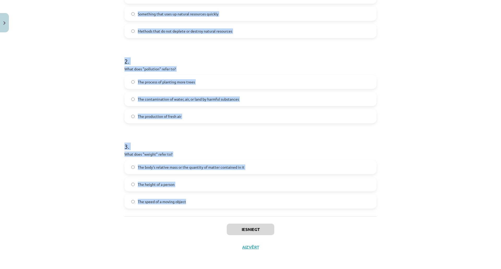
drag, startPoint x: 117, startPoint y: 96, endPoint x: 203, endPoint y: 162, distance: 108.2
click at [203, 162] on div "Mācību tēma: Angļu valoda i - 10.klase 1.ieskaites mācību materiāls #10 🔤 Topic…" at bounding box center [250, 134] width 501 height 269
copy form "1 . What does "sustainable" mean? A process that relies heavily on fossil fuels…"
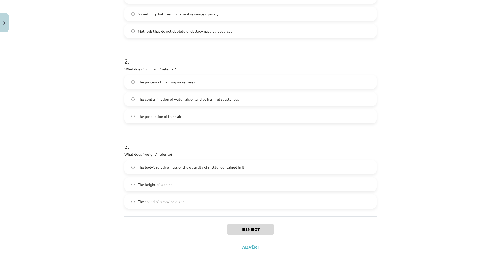
click at [48, 191] on div "Mācību tēma: Angļu valoda i - 10.klase 1.ieskaites mācību materiāls #10 🔤 Topic…" at bounding box center [250, 134] width 501 height 269
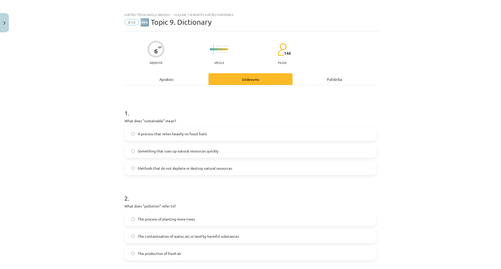
scroll to position [0, 0]
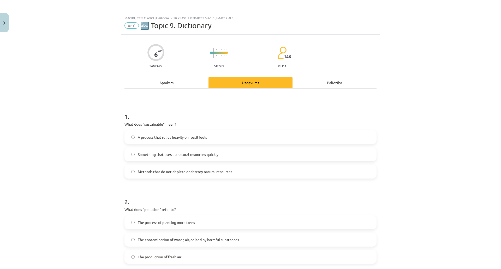
click at [137, 167] on label "Methods that do not deplete or destroy natural resources" at bounding box center [250, 171] width 251 height 13
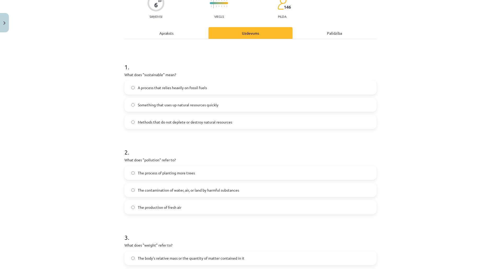
scroll to position [78, 0]
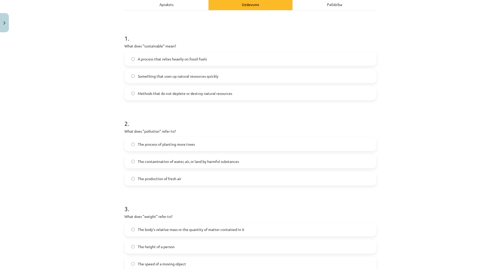
click at [139, 162] on span "The contamination of water, air, or land by harmful substances" at bounding box center [188, 161] width 101 height 5
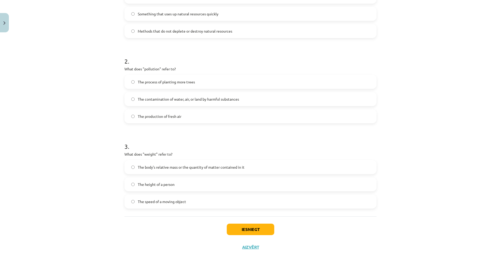
scroll to position [172, 0]
click at [175, 165] on span "The body's relative mass or the quantity of matter contained in it" at bounding box center [191, 167] width 107 height 5
click at [241, 224] on button "Iesniegt" at bounding box center [251, 229] width 48 height 11
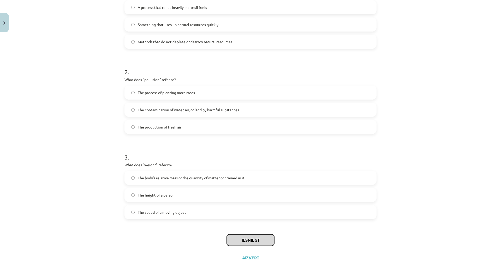
scroll to position [16, 0]
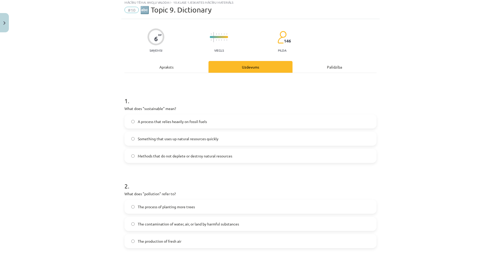
click at [87, 153] on div "Mācību tēma: Angļu valoda i - 10.klase 1.ieskaites mācību materiāls #10 🔤 Topic…" at bounding box center [250, 134] width 501 height 269
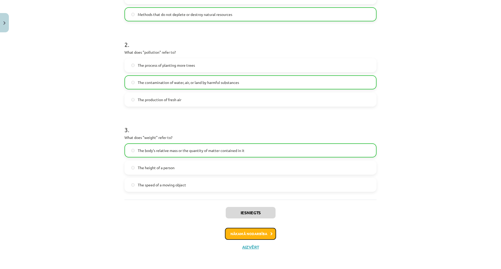
click at [235, 228] on button "Nākamā nodarbība" at bounding box center [250, 234] width 51 height 12
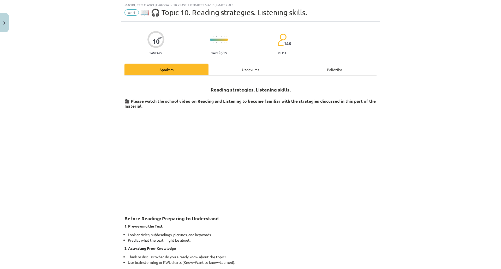
click at [224, 70] on div "Uzdevums" at bounding box center [251, 70] width 84 height 12
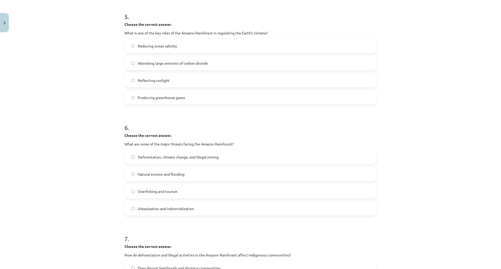
scroll to position [557, 0]
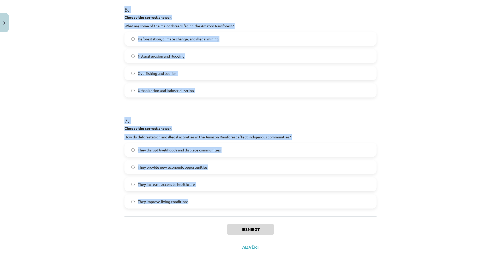
drag, startPoint x: 131, startPoint y: 140, endPoint x: 207, endPoint y: 168, distance: 80.5
click at [207, 168] on div "Mācību tēma: Angļu valoda i - 10.klase 1.ieskaites mācību materiāls #11 📖 🎧 Top…" at bounding box center [250, 134] width 501 height 269
click at [106, 153] on div "Mācību tēma: Angļu valoda i - 10.klase 1.ieskaites mācību materiāls #11 📖 🎧 Top…" at bounding box center [250, 134] width 501 height 269
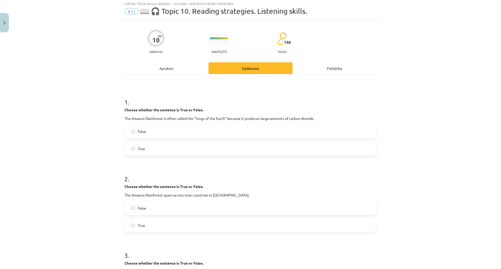
scroll to position [0, 0]
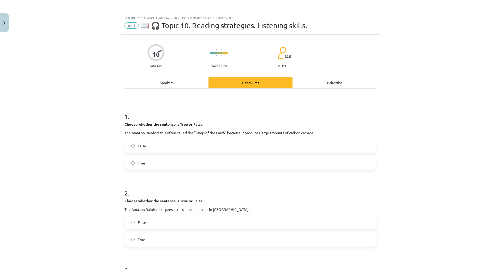
click at [138, 147] on span "False" at bounding box center [142, 145] width 8 height 5
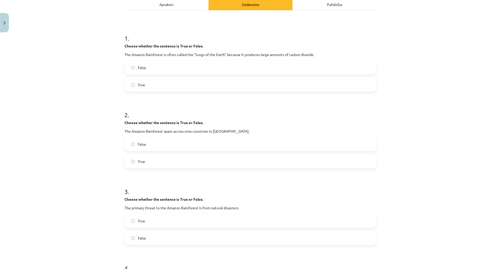
click at [138, 163] on span "True" at bounding box center [141, 161] width 7 height 5
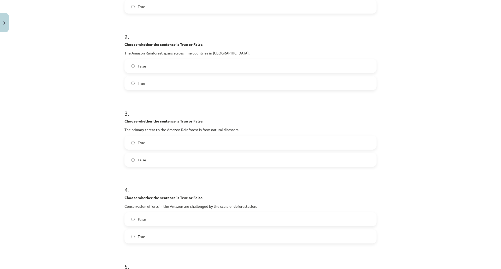
click at [138, 160] on span "False" at bounding box center [142, 159] width 8 height 5
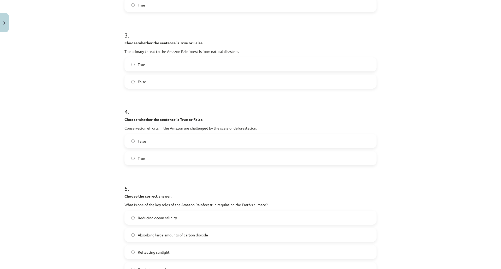
click at [138, 160] on span "True" at bounding box center [141, 158] width 7 height 5
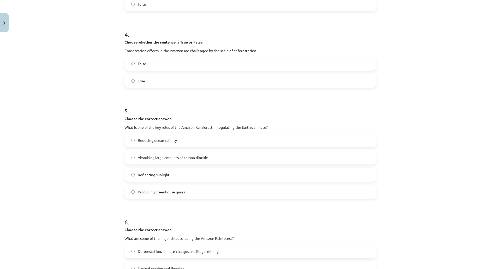
scroll to position [313, 0]
click at [146, 158] on span "Absorbing large amounts of carbon dioxide" at bounding box center [173, 156] width 70 height 5
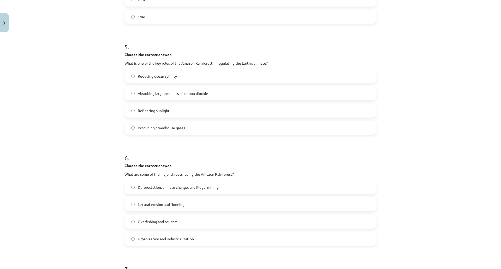
scroll to position [392, 0]
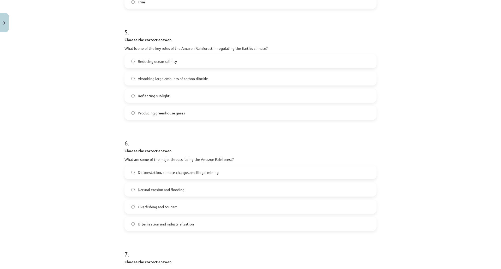
click at [85, 144] on div "Mācību tēma: Angļu valoda i - 10.klase 1.ieskaites mācību materiāls #11 📖 🎧 Top…" at bounding box center [250, 134] width 501 height 269
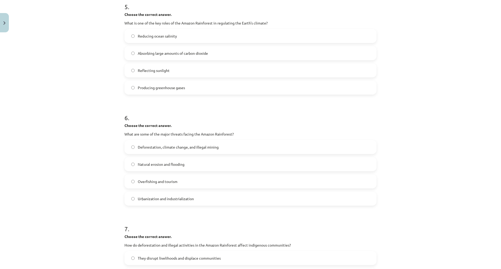
scroll to position [418, 0]
click at [144, 149] on label "Deforestation, climate change, and illegal mining" at bounding box center [250, 146] width 251 height 13
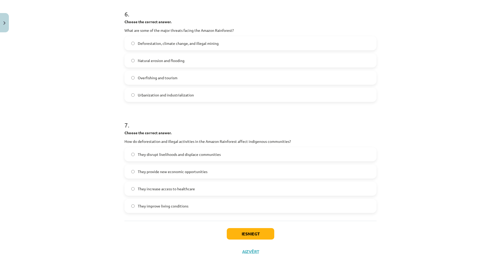
scroll to position [522, 0]
click at [78, 162] on div "Mācību tēma: Angļu valoda i - 10.klase 1.ieskaites mācību materiāls #11 📖 🎧 Top…" at bounding box center [250, 134] width 501 height 269
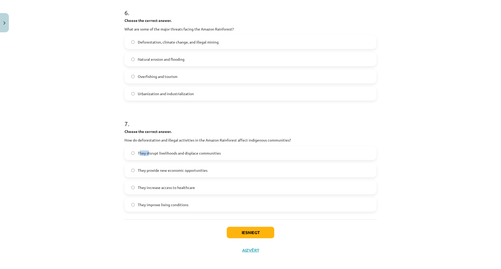
drag, startPoint x: 141, startPoint y: 156, endPoint x: 147, endPoint y: 157, distance: 5.6
click at [146, 157] on label "They disrupt livelihoods and displace communities" at bounding box center [250, 153] width 251 height 13
click at [194, 154] on span "They disrupt livelihoods and displace communities" at bounding box center [179, 153] width 83 height 5
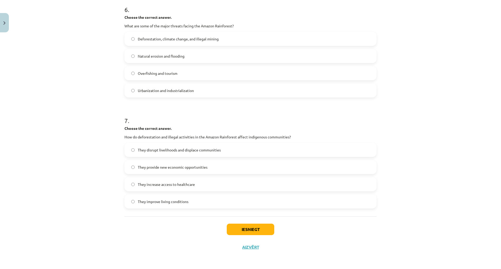
scroll to position [557, 0]
click at [249, 224] on button "Iesniegt" at bounding box center [251, 229] width 48 height 11
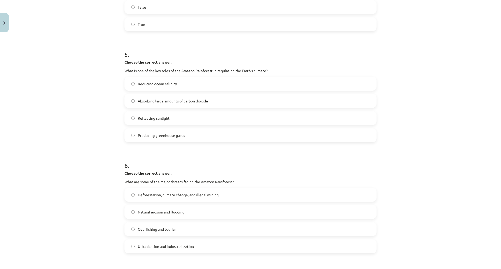
scroll to position [348, 0]
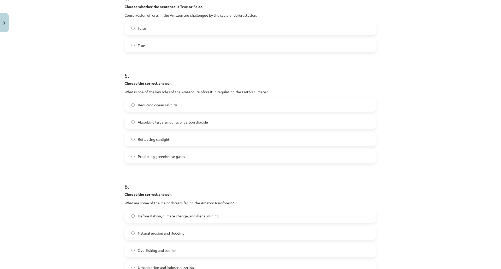
click at [81, 174] on div "Mācību tēma: Angļu valoda i - 10.klase 1.ieskaites mācību materiāls #11 📖 🎧 Top…" at bounding box center [250, 134] width 501 height 269
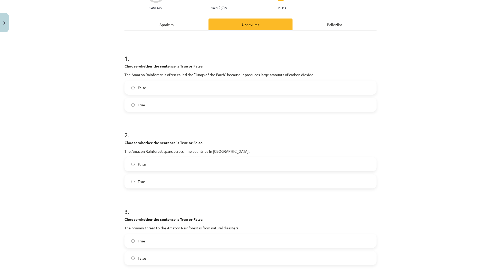
scroll to position [35, 0]
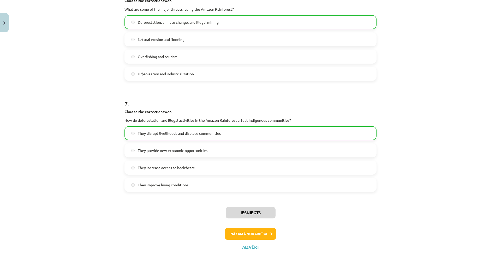
click at [241, 212] on div "Iesniegts Nākamā nodarbība Aizvērt" at bounding box center [251, 226] width 252 height 53
click at [241, 228] on button "Nākamā nodarbība" at bounding box center [250, 234] width 51 height 12
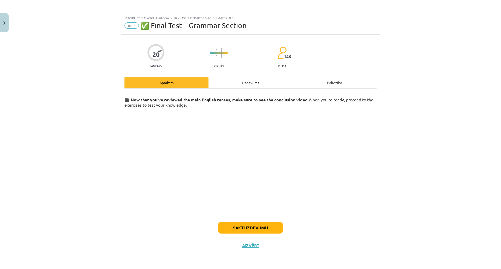
click at [234, 77] on div "Uzdevums" at bounding box center [251, 83] width 84 height 12
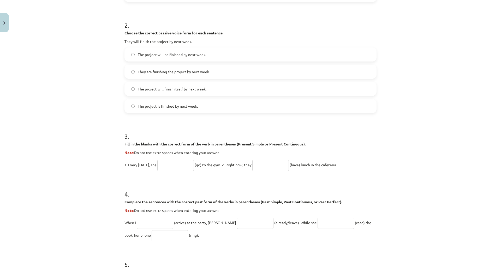
scroll to position [403, 0]
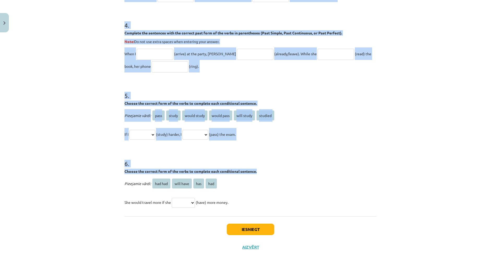
drag, startPoint x: 104, startPoint y: 95, endPoint x: 69, endPoint y: 146, distance: 62.4
click at [69, 146] on div "Mācību tēma: Angļu valoda i - 10.klase 1.ieskaites mācību materiāls #12 ✅ Final…" at bounding box center [250, 134] width 501 height 269
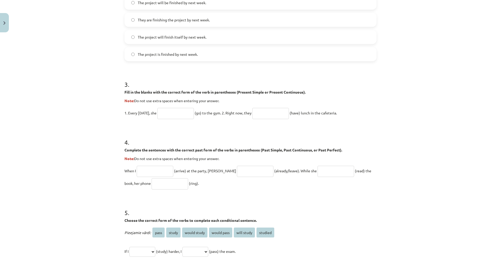
scroll to position [0, 0]
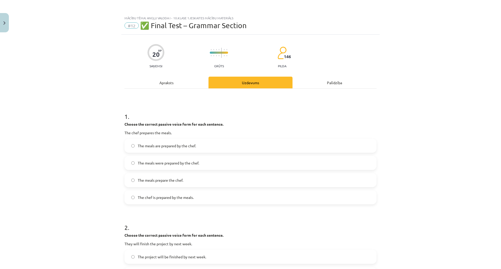
drag, startPoint x: 89, startPoint y: 156, endPoint x: 85, endPoint y: 63, distance: 93.6
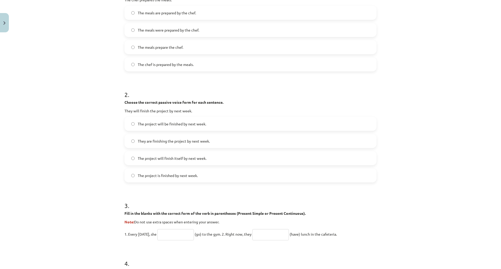
scroll to position [403, 0]
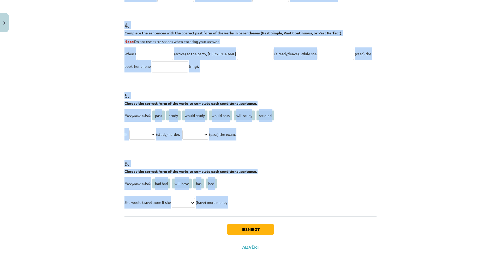
drag, startPoint x: 114, startPoint y: 113, endPoint x: 231, endPoint y: 173, distance: 131.9
click at [231, 173] on div "Mācību tēma: Angļu valoda i - 10.klase 1.ieskaites mācību materiāls #12 ✅ Final…" at bounding box center [250, 134] width 501 height 269
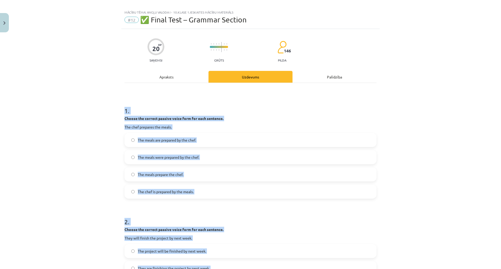
scroll to position [0, 0]
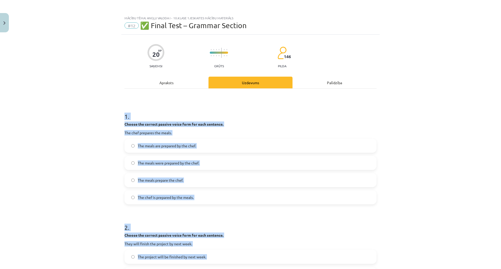
drag, startPoint x: 99, startPoint y: 163, endPoint x: 91, endPoint y: 77, distance: 87.1
click at [74, 126] on div "Mācību tēma: Angļu valoda i - 10.klase 1.ieskaites mācību materiāls #12 ✅ Final…" at bounding box center [250, 134] width 501 height 269
click at [72, 103] on div "Mācību tēma: Angļu valoda i - 10.klase 1.ieskaites mācību materiāls #12 ✅ Final…" at bounding box center [250, 134] width 501 height 269
click at [74, 91] on div "Mācību tēma: Angļu valoda i - 10.klase 1.ieskaites mācību materiāls #12 ✅ Final…" at bounding box center [250, 134] width 501 height 269
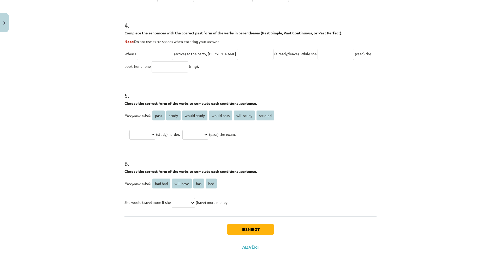
drag, startPoint x: 83, startPoint y: 176, endPoint x: 84, endPoint y: 217, distance: 41.0
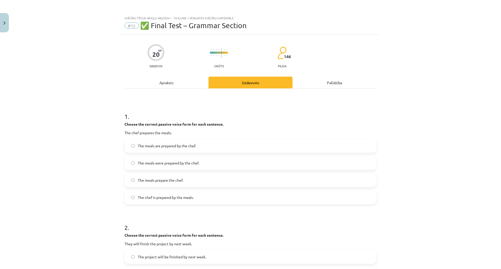
drag, startPoint x: 84, startPoint y: 214, endPoint x: 83, endPoint y: 126, distance: 88.0
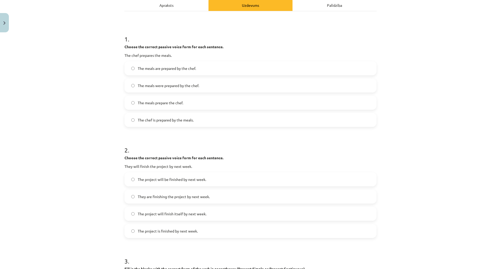
scroll to position [78, 0]
click at [150, 70] on span "The meals are prepared by the chef." at bounding box center [167, 67] width 58 height 5
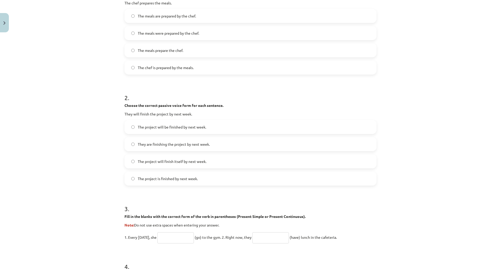
scroll to position [131, 0]
click at [104, 130] on div "Mācību tēma: Angļu valoda i - 10.klase 1.ieskaites mācību materiāls #12 ✅ Final…" at bounding box center [250, 134] width 501 height 269
click at [161, 134] on div "The project will be finished by next week. They are finishing the project by ne…" at bounding box center [251, 153] width 252 height 66
click at [97, 137] on div "Mācību tēma: Angļu valoda i - 10.klase 1.ieskaites mācību materiāls #12 ✅ Final…" at bounding box center [250, 134] width 501 height 269
click at [151, 164] on span "The project will finish itself by next week." at bounding box center [172, 161] width 69 height 5
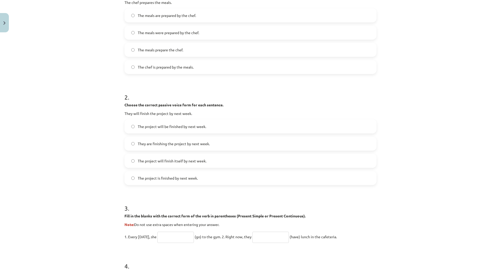
click at [146, 131] on label "The project will be finished by next week." at bounding box center [250, 126] width 251 height 13
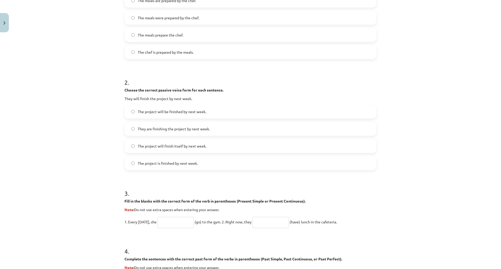
scroll to position [209, 0]
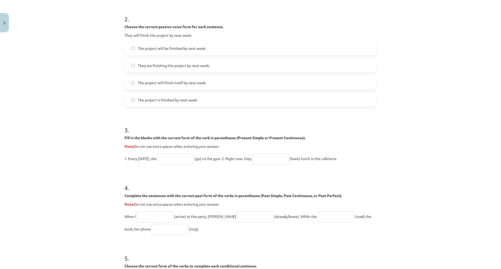
click at [174, 163] on input "text" at bounding box center [175, 159] width 37 height 11
drag, startPoint x: 121, startPoint y: 129, endPoint x: 359, endPoint y: 156, distance: 239.5
click at [359, 156] on div "20 XP Saņemsi Grūts 146 pilda Apraksts Uzdevums Palīdzība 1 . Choose the correc…" at bounding box center [250, 123] width 259 height 594
click at [363, 165] on p "1. Every Sunday, she (go) to the gym. 2. Right now, they (have) lunch in the ca…" at bounding box center [251, 159] width 252 height 13
click at [173, 160] on input "text" at bounding box center [175, 159] width 37 height 11
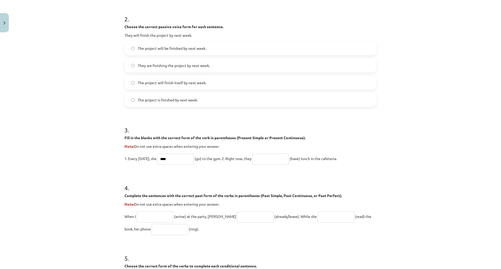
type input "****"
click at [266, 159] on input "text" at bounding box center [271, 159] width 37 height 11
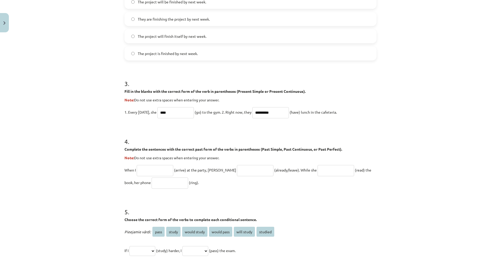
scroll to position [287, 0]
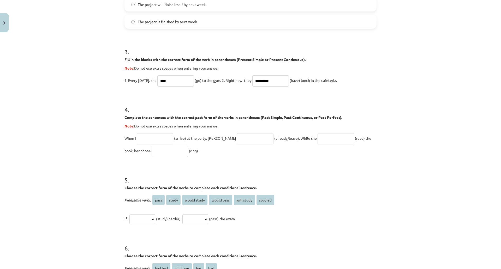
type input "**********"
drag, startPoint x: 114, startPoint y: 106, endPoint x: 164, endPoint y: 156, distance: 70.9
click at [197, 151] on div "**********" at bounding box center [250, 134] width 501 height 269
click at [75, 162] on div "**********" at bounding box center [250, 134] width 501 height 269
click at [152, 146] on input "text" at bounding box center [170, 151] width 37 height 11
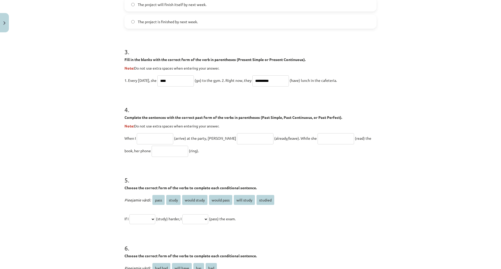
click at [153, 141] on input "text" at bounding box center [155, 138] width 37 height 11
type input "*******"
click at [237, 143] on input "text" at bounding box center [255, 138] width 37 height 11
type input "**********"
click at [321, 138] on input "text" at bounding box center [336, 138] width 37 height 11
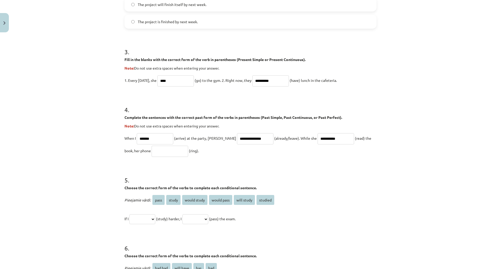
type input "**********"
click at [152, 152] on input "text" at bounding box center [170, 151] width 37 height 11
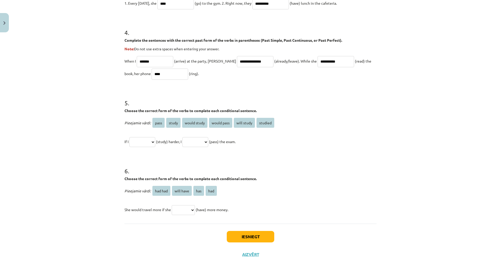
scroll to position [392, 0]
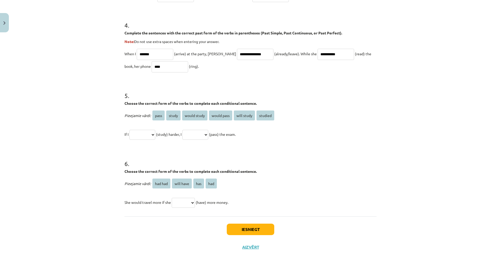
type input "****"
drag, startPoint x: 109, startPoint y: 69, endPoint x: 239, endPoint y: 122, distance: 140.4
click at [278, 114] on div "**********" at bounding box center [250, 134] width 501 height 269
drag, startPoint x: 67, startPoint y: 147, endPoint x: 103, endPoint y: 137, distance: 36.7
click at [70, 146] on div "**********" at bounding box center [250, 134] width 501 height 269
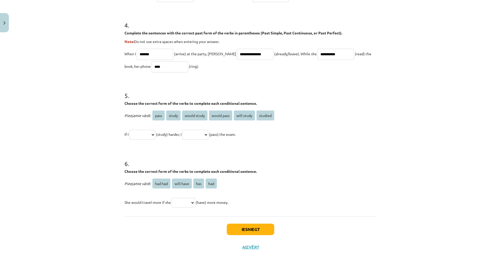
click at [141, 130] on select "**********" at bounding box center [143, 135] width 26 height 10
select select "*******"
click at [130, 130] on select "**********" at bounding box center [143, 135] width 26 height 10
click at [207, 130] on select "**********" at bounding box center [196, 135] width 26 height 10
select select "**********"
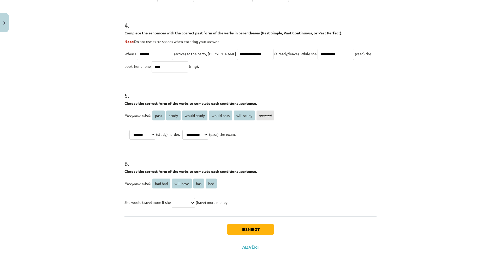
click at [189, 130] on select "**********" at bounding box center [196, 135] width 26 height 10
drag, startPoint x: 114, startPoint y: 145, endPoint x: 256, endPoint y: 175, distance: 145.5
click at [256, 175] on div "**********" at bounding box center [250, 134] width 501 height 269
click at [329, 178] on div "Pieejamie vārdi: had had will have has had She would travel more if she *******…" at bounding box center [251, 193] width 252 height 31
click at [178, 196] on p "She would travel more if she ******* ********* *** *** (have) more money." at bounding box center [251, 202] width 252 height 13
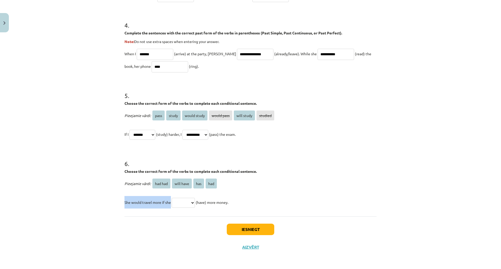
click at [178, 198] on select "******* ********* *** ***" at bounding box center [183, 203] width 23 height 10
select select "***"
click at [172, 198] on select "******* ********* *** ***" at bounding box center [183, 203] width 23 height 10
click at [244, 224] on button "Iesniegt" at bounding box center [251, 229] width 48 height 11
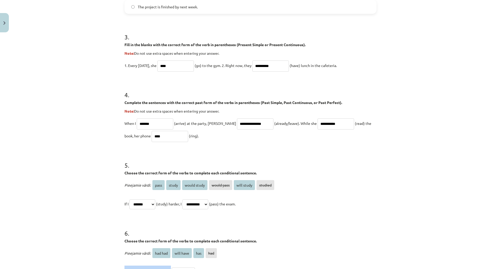
scroll to position [403, 0]
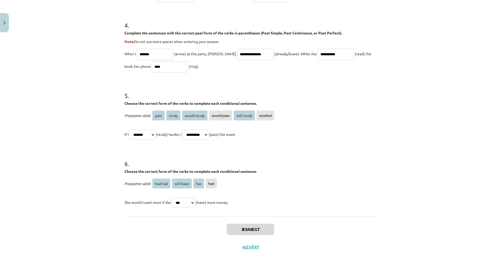
click at [171, 217] on div "Iesniegt Aizvērt" at bounding box center [251, 235] width 252 height 37
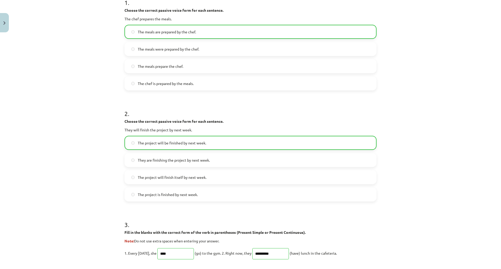
scroll to position [116, 0]
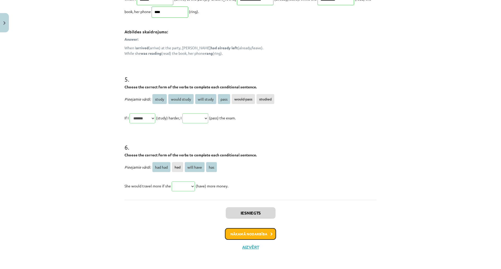
click at [242, 228] on button "Nākamā nodarbība" at bounding box center [250, 234] width 51 height 12
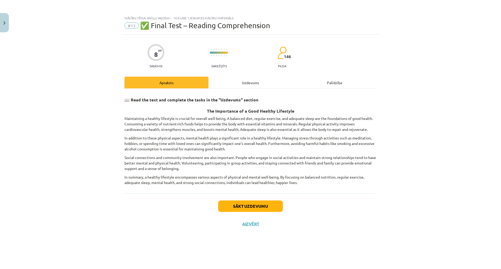
click at [243, 77] on div "Uzdevums" at bounding box center [251, 83] width 84 height 12
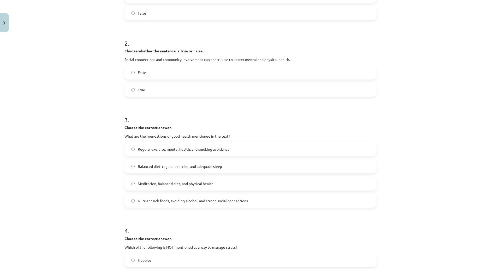
scroll to position [292, 0]
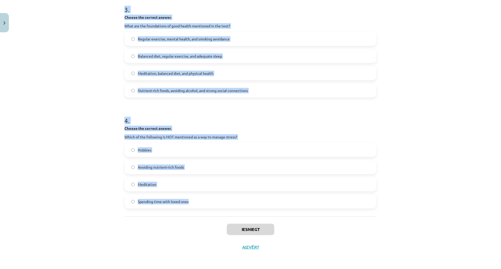
drag, startPoint x: 109, startPoint y: 106, endPoint x: 189, endPoint y: 167, distance: 100.3
click at [192, 167] on div "Mācību tēma: Angļu valoda i - 10.klase 1.ieskaites mācību materiāls #13 ✅ Final…" at bounding box center [250, 134] width 501 height 269
click at [54, 55] on div "Mācību tēma: Angļu valoda i - 10.klase 1.ieskaites mācību materiāls #13 ✅ Final…" at bounding box center [250, 134] width 501 height 269
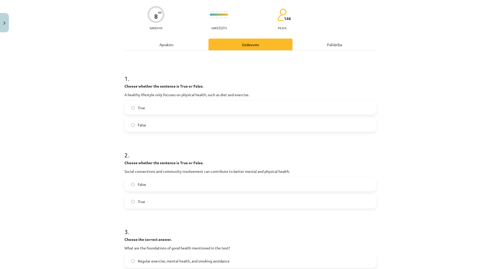
scroll to position [31, 0]
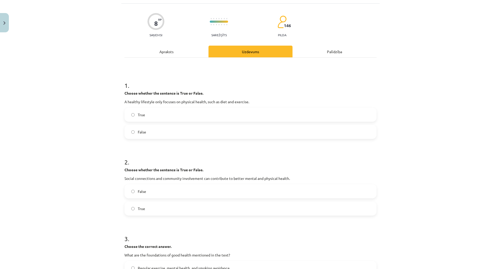
click at [142, 132] on span "False" at bounding box center [142, 132] width 8 height 5
click at [107, 156] on div "Mācību tēma: Angļu valoda i - 10.klase 1.ieskaites mācību materiāls #13 ✅ Final…" at bounding box center [250, 134] width 501 height 269
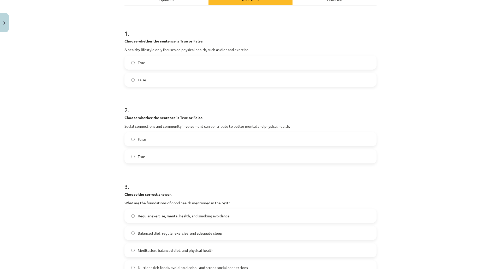
click at [138, 154] on span "True" at bounding box center [141, 156] width 7 height 5
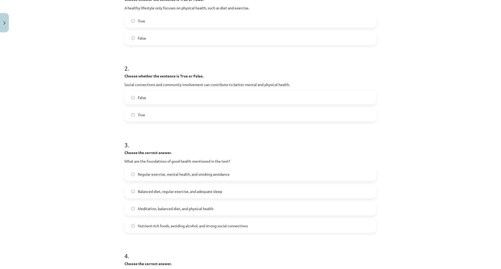
scroll to position [136, 0]
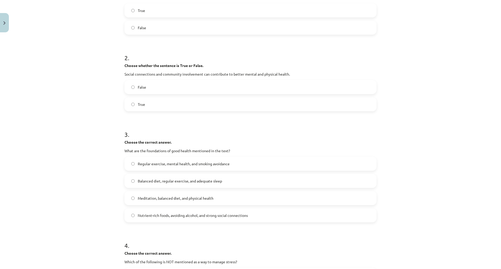
click at [99, 172] on div "Mācību tēma: Angļu valoda i - 10.klase 1.ieskaites mācību materiāls #13 ✅ Final…" at bounding box center [250, 134] width 501 height 269
click at [101, 170] on div "Mācību tēma: Angļu valoda i - 10.klase 1.ieskaites mācību materiāls #13 ✅ Final…" at bounding box center [250, 134] width 501 height 269
click at [145, 181] on span "Balanced diet, regular exercise, and adequate sleep" at bounding box center [180, 181] width 84 height 5
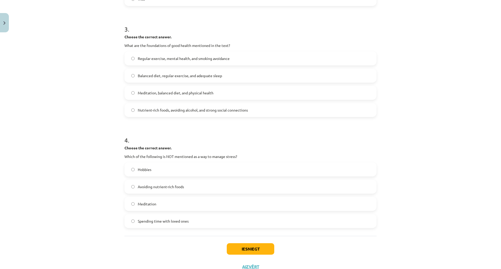
scroll to position [266, 0]
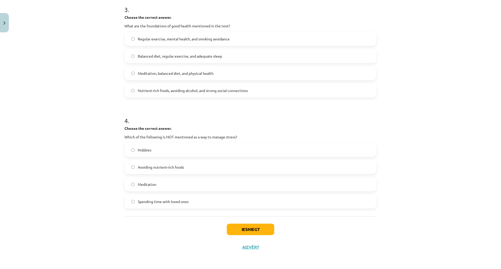
click at [143, 165] on span "Avoiding nutrient-rich foods" at bounding box center [161, 167] width 46 height 5
click at [239, 224] on button "Iesniegt" at bounding box center [251, 229] width 48 height 11
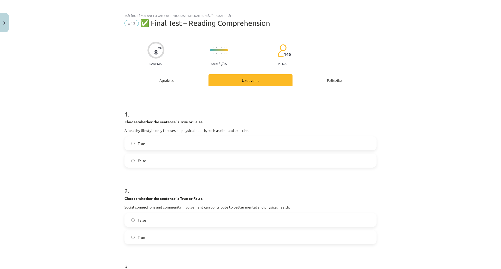
scroll to position [0, 0]
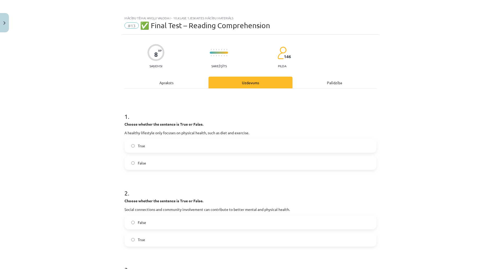
drag, startPoint x: 88, startPoint y: 153, endPoint x: 167, endPoint y: 161, distance: 79.0
click at [88, 153] on div "Mācību tēma: Angļu valoda i - 10.klase 1.ieskaites mācību materiāls #13 ✅ Final…" at bounding box center [250, 134] width 501 height 269
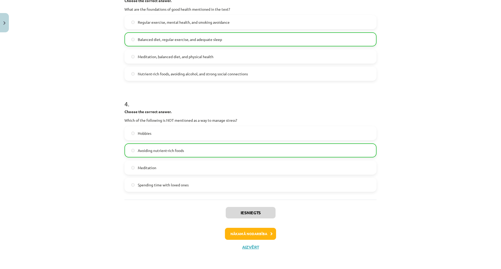
scroll to position [309, 0]
drag, startPoint x: 101, startPoint y: 131, endPoint x: 135, endPoint y: 149, distance: 38.4
click at [101, 131] on div "Mācību tēma: Angļu valoda i - 10.klase 1.ieskaites mācību materiāls #13 ✅ Final…" at bounding box center [250, 134] width 501 height 269
click at [246, 228] on button "Nākamā nodarbība" at bounding box center [250, 234] width 51 height 12
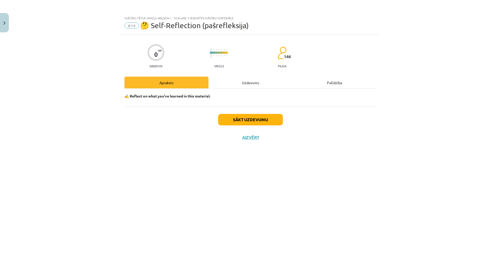
scroll to position [0, 0]
click at [231, 81] on div "Uzdevums" at bounding box center [251, 83] width 84 height 12
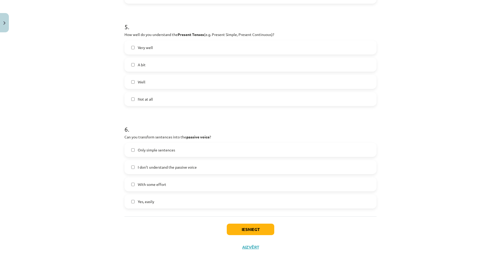
scroll to position [515, 0]
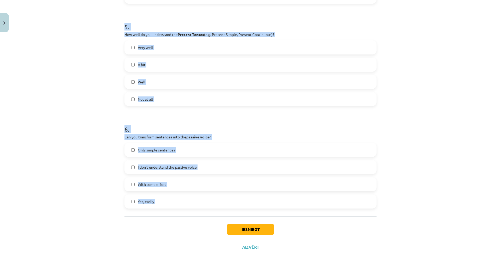
drag, startPoint x: 127, startPoint y: 132, endPoint x: 199, endPoint y: 186, distance: 90.1
click at [201, 187] on div "Mācību tēma: Angļu valoda i - 10.klase 1.ieskaites mācību materiāls #14 🤔 Self-…" at bounding box center [250, 134] width 501 height 269
click at [84, 185] on div "Mācību tēma: Angļu valoda i - 10.klase 1.ieskaites mācību materiāls #14 🤔 Self-…" at bounding box center [250, 134] width 501 height 269
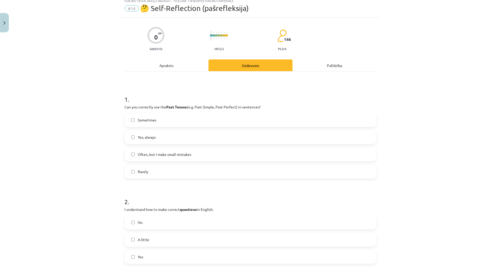
scroll to position [0, 0]
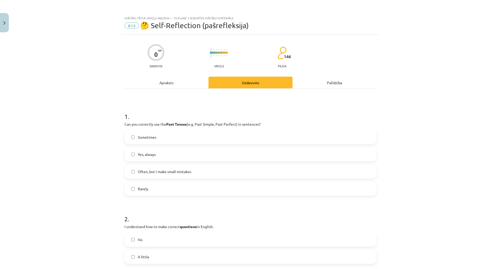
click at [75, 172] on div "Mācību tēma: Angļu valoda i - 10.klase 1.ieskaites mācību materiāls #14 🤔 Self-…" at bounding box center [250, 134] width 501 height 269
click at [157, 170] on span "Often, but I make small mistakes" at bounding box center [165, 171] width 54 height 5
click at [64, 154] on div "Mācību tēma: Angļu valoda i - 10.klase 1.ieskaites mācību materiāls #14 🤔 Self-…" at bounding box center [250, 134] width 501 height 269
click at [65, 167] on div "Mācību tēma: Angļu valoda i - 10.klase 1.ieskaites mācību materiāls #14 🤔 Self-…" at bounding box center [250, 134] width 501 height 269
click at [134, 142] on label "Sometimes" at bounding box center [250, 137] width 251 height 13
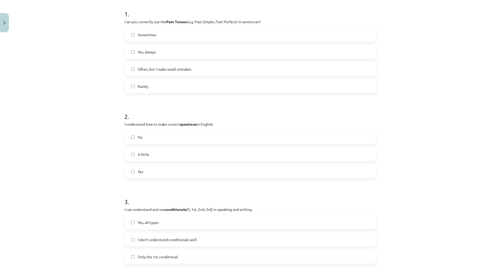
scroll to position [104, 0]
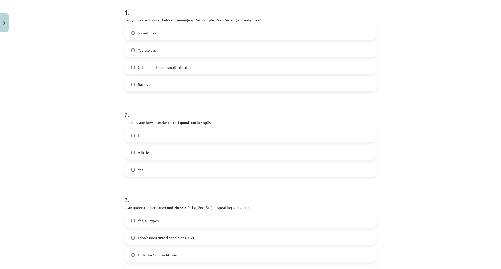
click at [143, 152] on span "A little" at bounding box center [143, 152] width 11 height 5
click at [142, 167] on span "Yes" at bounding box center [140, 169] width 5 height 5
click at [88, 168] on div "Mācību tēma: Angļu valoda i - 10.klase 1.ieskaites mācību materiāls #14 🤔 Self-…" at bounding box center [250, 134] width 501 height 269
click at [143, 139] on label "No" at bounding box center [250, 135] width 251 height 13
click at [143, 138] on label "No" at bounding box center [250, 135] width 251 height 13
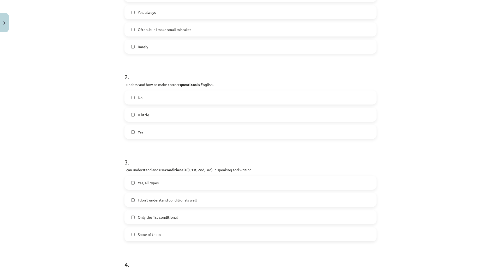
scroll to position [157, 0]
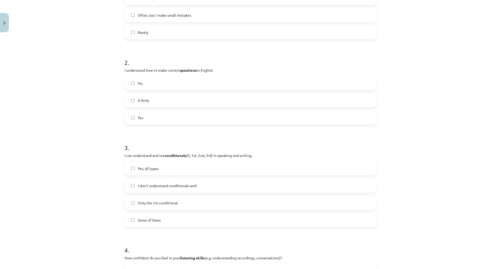
click at [102, 157] on div "Mācību tēma: Angļu valoda i - 10.klase 1.ieskaites mācību materiāls #14 🤔 Self-…" at bounding box center [250, 134] width 501 height 269
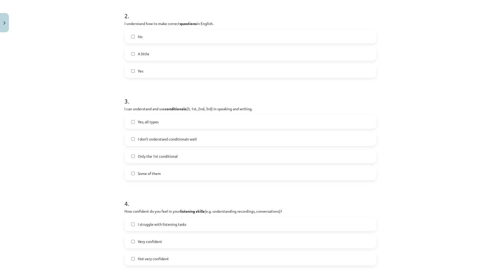
scroll to position [209, 0]
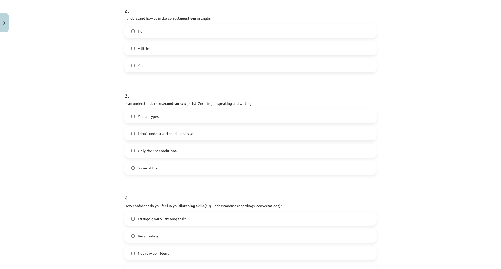
click at [149, 115] on span "Yes, all types" at bounding box center [148, 116] width 21 height 5
click at [160, 167] on label "Some of them" at bounding box center [250, 168] width 251 height 13
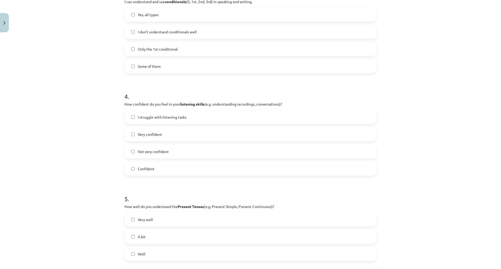
scroll to position [313, 0]
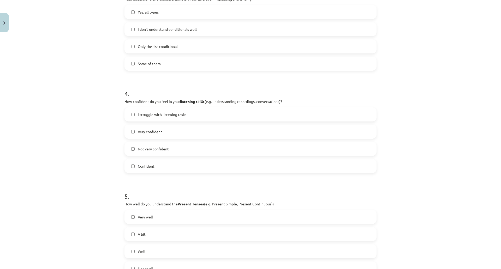
click at [151, 163] on label "Confident" at bounding box center [250, 166] width 251 height 13
click at [154, 132] on span "Very confident" at bounding box center [150, 131] width 24 height 5
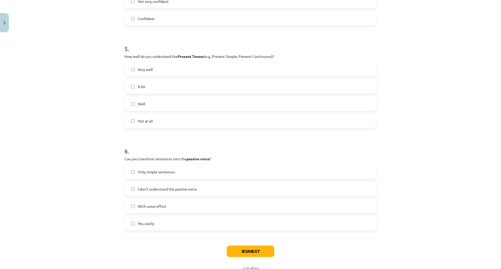
scroll to position [470, 0]
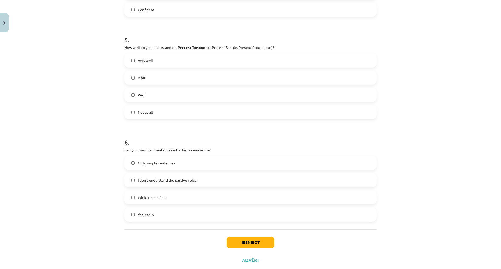
click at [149, 63] on span "Very well" at bounding box center [145, 60] width 15 height 5
click at [143, 97] on span "Well" at bounding box center [142, 94] width 8 height 5
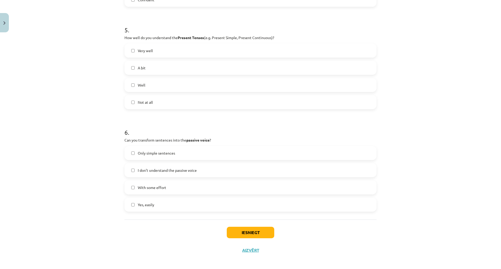
scroll to position [515, 0]
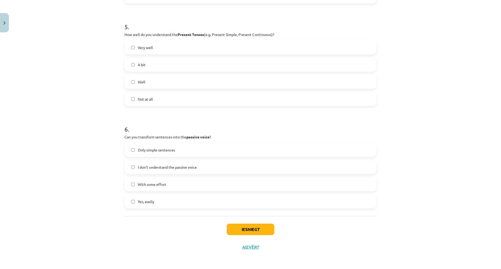
click at [155, 148] on span "Only simple sentences" at bounding box center [156, 150] width 37 height 5
click at [154, 178] on label "With some effort" at bounding box center [250, 184] width 251 height 13
click at [193, 195] on label "Yes, easily" at bounding box center [250, 201] width 251 height 13
click at [233, 224] on button "Iesniegt" at bounding box center [251, 229] width 48 height 11
click at [62, 155] on div "Mācību tēma: Angļu valoda i - 10.klase 1.ieskaites mācību materiāls #14 🤔 Self-…" at bounding box center [250, 134] width 501 height 269
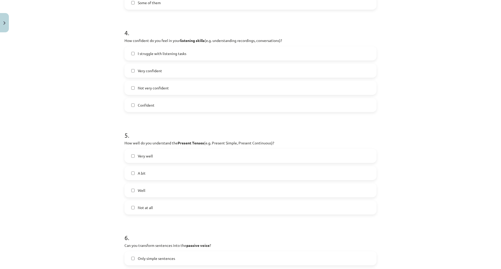
scroll to position [0, 0]
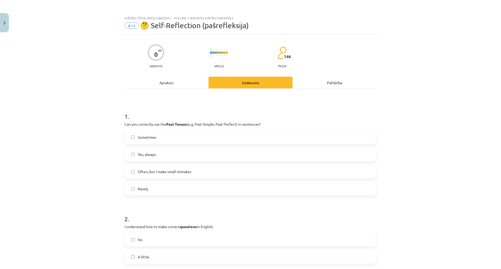
drag, startPoint x: 66, startPoint y: 147, endPoint x: 67, endPoint y: 59, distance: 87.8
click at [66, 77] on div "Mācību tēma: Angļu valoda i - 10.klase 1.ieskaites mācību materiāls #14 🤔 Self-…" at bounding box center [250, 134] width 501 height 269
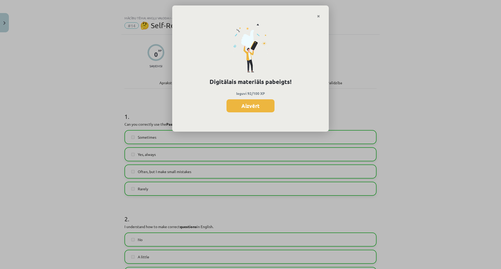
click at [319, 17] on icon "Close" at bounding box center [318, 17] width 3 height 4
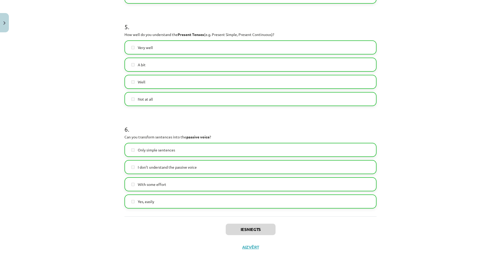
scroll to position [515, 0]
click at [241, 245] on button "Aizvērt" at bounding box center [251, 247] width 20 height 5
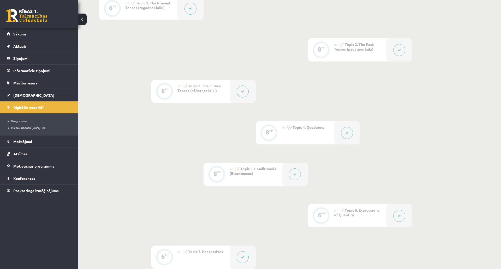
scroll to position [0, 0]
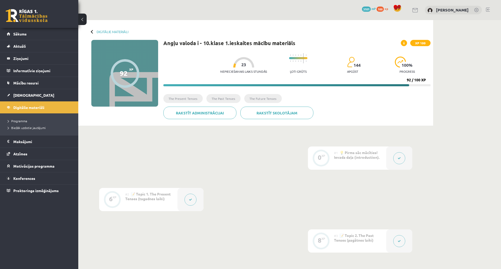
drag, startPoint x: 241, startPoint y: 213, endPoint x: 235, endPoint y: 102, distance: 111.4
click at [42, 95] on link "[DEMOGRAPHIC_DATA]" at bounding box center [39, 95] width 65 height 12
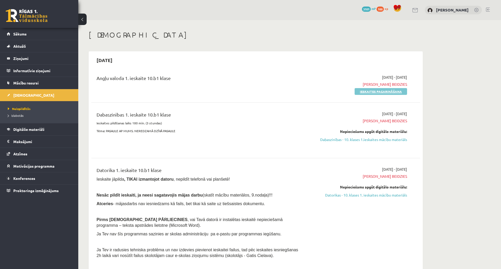
click at [361, 90] on link "Ieskaites pagarināšana" at bounding box center [381, 91] width 52 height 7
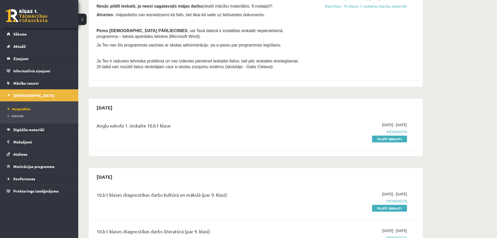
scroll to position [157, 0]
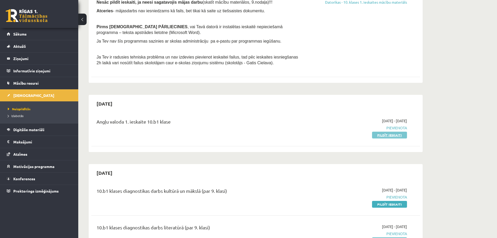
click at [383, 134] on link "Pildīt ieskaiti" at bounding box center [389, 135] width 35 height 7
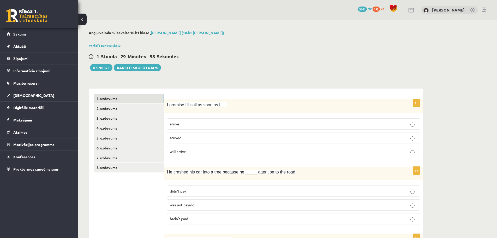
drag, startPoint x: 138, startPoint y: 151, endPoint x: 123, endPoint y: 4, distance: 147.8
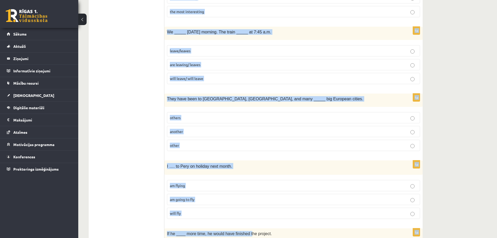
scroll to position [1218, 0]
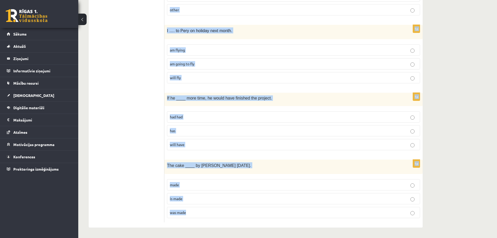
drag, startPoint x: 167, startPoint y: 103, endPoint x: 214, endPoint y: 205, distance: 112.3
copy form "L ipsumdo S’am cons ad elit se D …. eiusmo tempori utla etdolo 7m Al enimadm ve…"
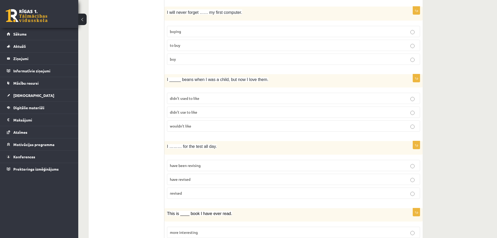
scroll to position [0, 0]
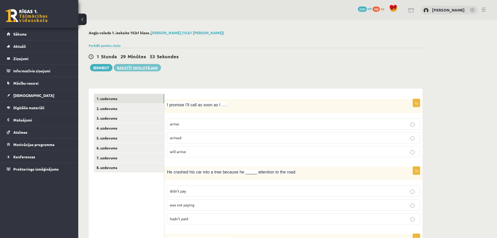
drag, startPoint x: 119, startPoint y: 174, endPoint x: 128, endPoint y: 66, distance: 108.0
click at [183, 126] on p "arrive" at bounding box center [294, 123] width 248 height 5
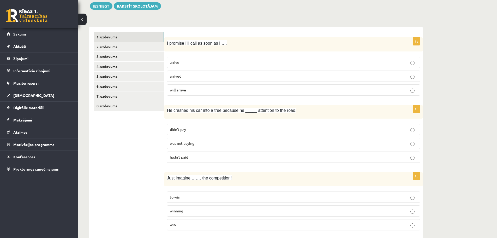
scroll to position [78, 0]
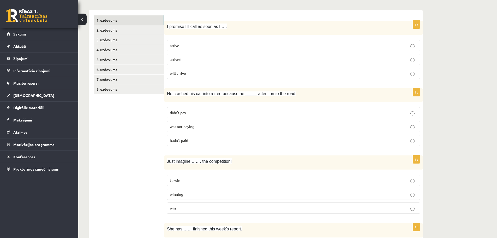
click at [180, 127] on span "was not paying" at bounding box center [182, 126] width 25 height 5
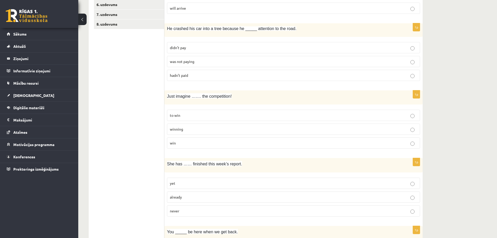
scroll to position [157, 0]
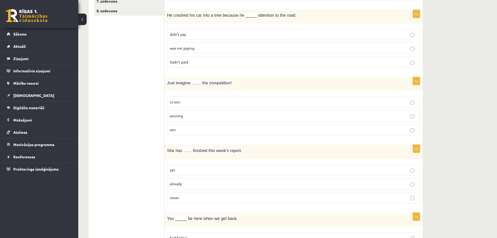
click at [179, 116] on span "winning" at bounding box center [176, 115] width 13 height 5
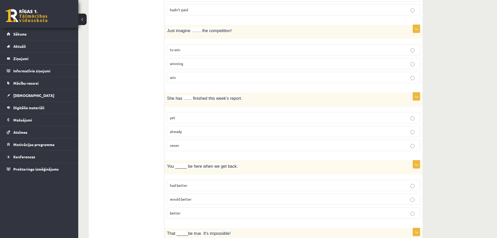
click at [183, 132] on p "already" at bounding box center [294, 131] width 248 height 5
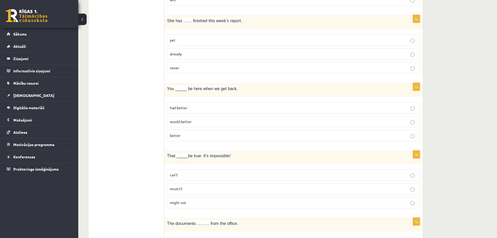
scroll to position [287, 0]
click at [185, 109] on p "had better" at bounding box center [294, 106] width 248 height 5
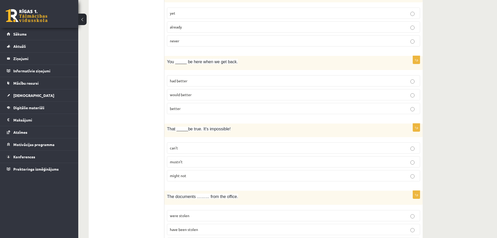
click at [178, 148] on span "can’t" at bounding box center [174, 147] width 8 height 5
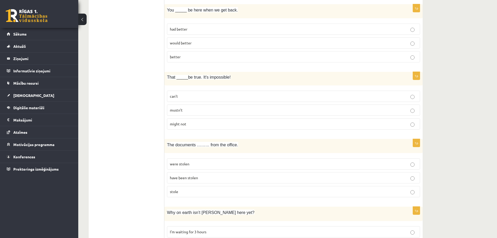
scroll to position [366, 0]
click at [187, 185] on fieldset "were stolen have been stolen stole" at bounding box center [293, 176] width 253 height 43
click at [187, 177] on span "have been stolen" at bounding box center [184, 177] width 28 height 5
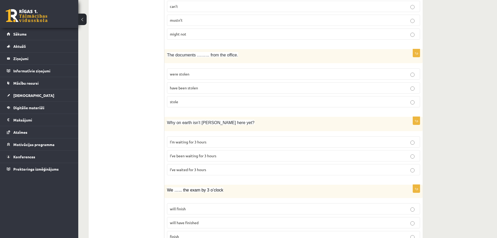
scroll to position [470, 0]
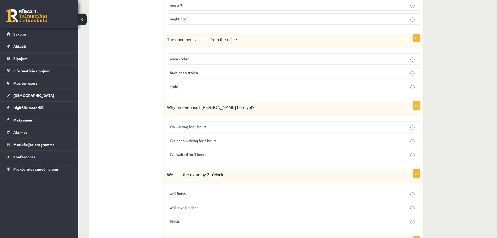
click at [191, 143] on p "I’ve been waiting for 3 hours" at bounding box center [294, 140] width 248 height 5
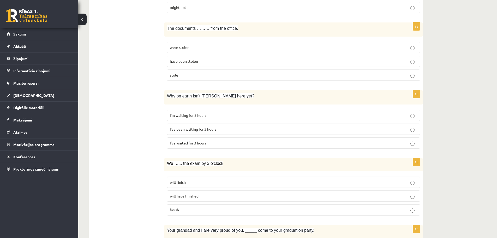
scroll to position [522, 0]
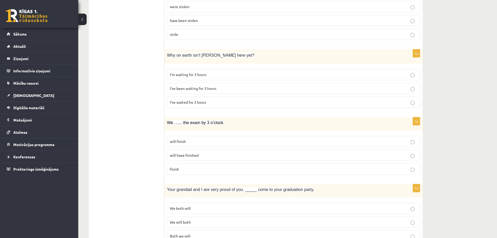
click at [194, 154] on span "will have finished" at bounding box center [184, 155] width 29 height 5
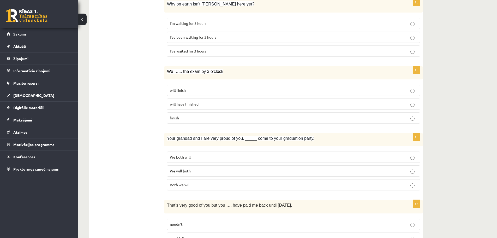
scroll to position [575, 0]
click at [194, 169] on p "We will both" at bounding box center [294, 169] width 248 height 5
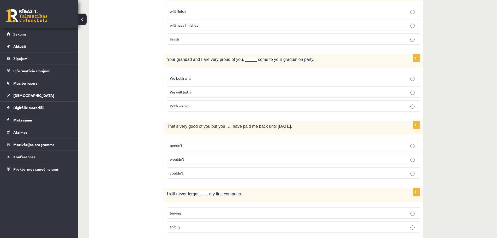
scroll to position [653, 0]
click at [191, 148] on label "needn’t" at bounding box center [293, 144] width 253 height 11
click at [152, 141] on ul "1. uzdevums 2. uzdevums 3. uzdevums 4. uzdevums 5. uzdevums 6. uzdevums 7. uzde…" at bounding box center [129, 114] width 71 height 1346
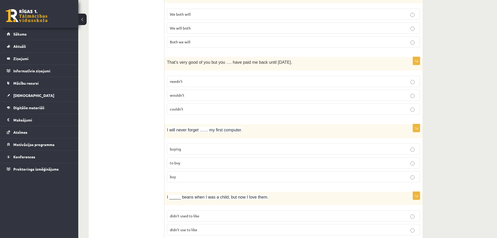
scroll to position [731, 0]
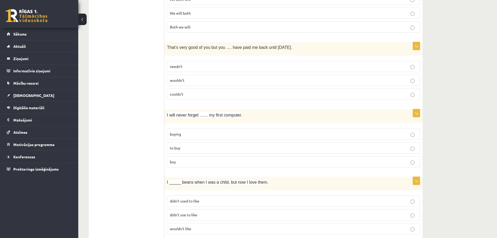
click at [186, 140] on fieldset "buying to buy buy" at bounding box center [293, 147] width 253 height 43
click at [186, 138] on label "buying" at bounding box center [293, 133] width 253 height 11
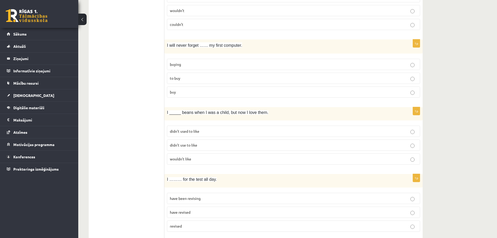
scroll to position [810, 0]
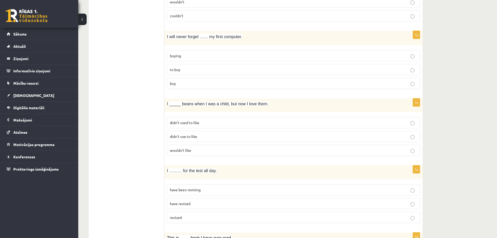
click at [186, 138] on span "didn’t use to like" at bounding box center [183, 136] width 27 height 5
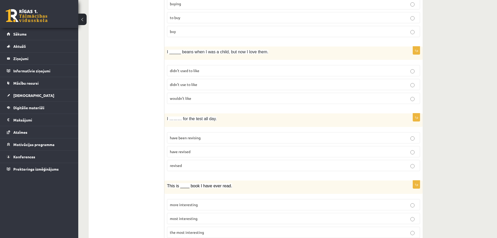
scroll to position [862, 0]
click at [186, 140] on p "have been revising" at bounding box center [294, 137] width 248 height 5
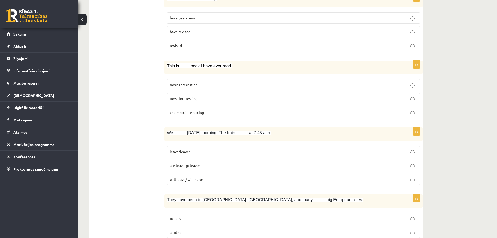
scroll to position [966, 0]
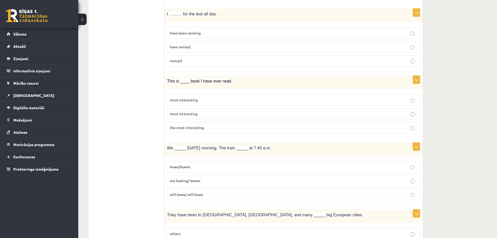
click at [191, 126] on span "the most interesting" at bounding box center [187, 127] width 34 height 5
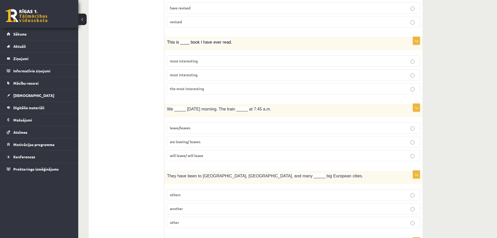
scroll to position [1018, 0]
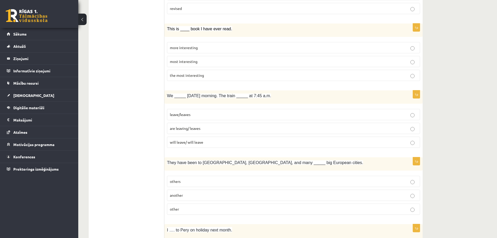
click at [181, 130] on span "are leaving/ leaves" at bounding box center [185, 128] width 31 height 5
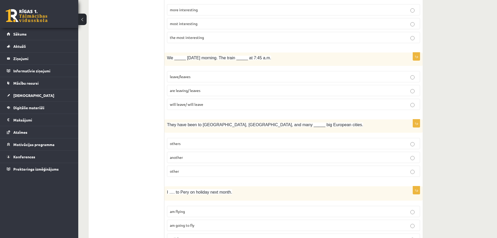
scroll to position [1071, 0]
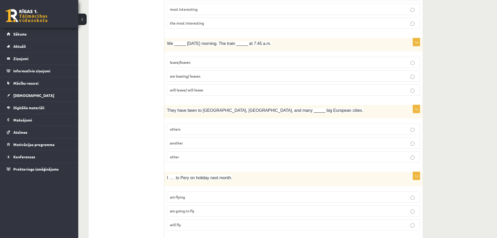
click at [185, 155] on label "other" at bounding box center [293, 156] width 253 height 11
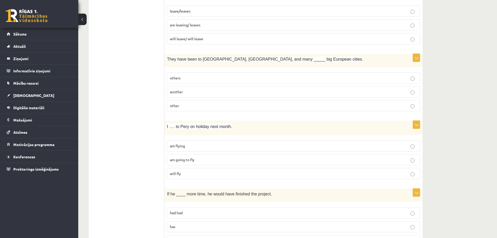
scroll to position [1123, 0]
click at [177, 147] on p "am flying" at bounding box center [294, 144] width 248 height 5
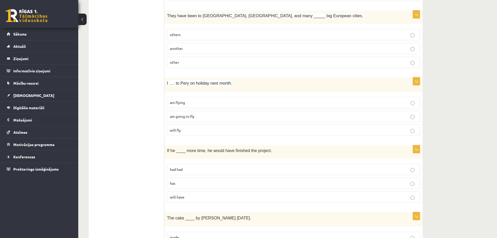
scroll to position [1175, 0]
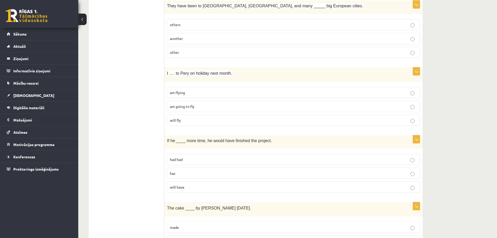
click at [178, 161] on span "had had" at bounding box center [176, 159] width 13 height 5
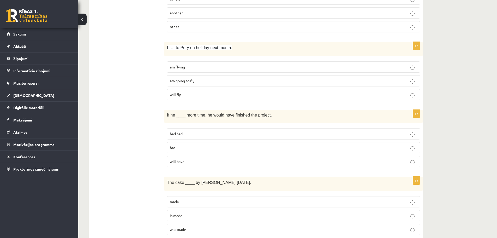
scroll to position [1218, 0]
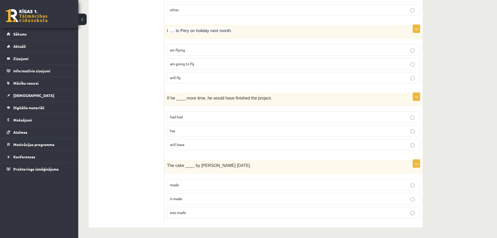
click at [191, 214] on p "was made" at bounding box center [294, 212] width 248 height 5
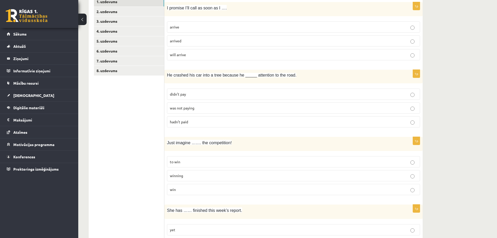
scroll to position [0, 0]
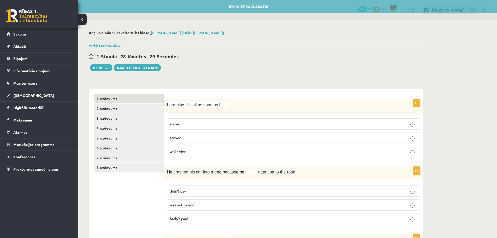
drag, startPoint x: 139, startPoint y: 196, endPoint x: 132, endPoint y: 85, distance: 111.0
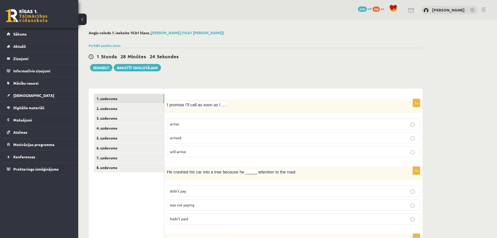
drag, startPoint x: 121, startPoint y: 168, endPoint x: 114, endPoint y: 82, distance: 86.2
click at [118, 110] on link "2. uzdevums" at bounding box center [129, 109] width 70 height 10
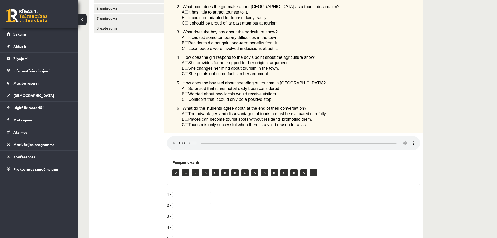
scroll to position [48, 0]
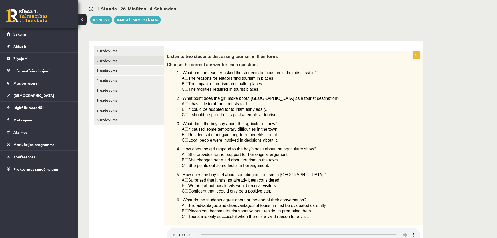
drag, startPoint x: 174, startPoint y: 70, endPoint x: 320, endPoint y: 217, distance: 207.2
click at [320, 217] on div "Listen to two students discussing tourism in their town. Choose the correct ans…" at bounding box center [294, 138] width 259 height 174
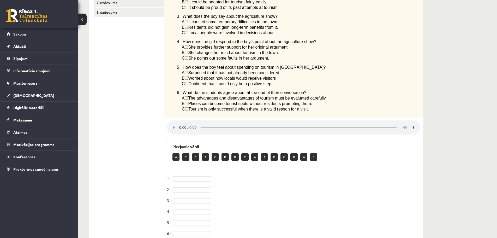
scroll to position [152, 0]
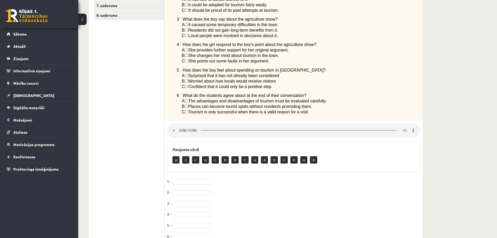
copy div "7 Lore ips dol sitamet conse adi elitsedd ei tempo in ut labor etdolorema? A ☐ …"
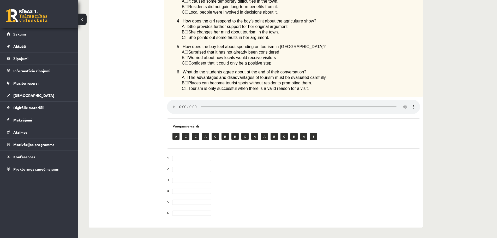
scroll to position [178, 0]
drag, startPoint x: 148, startPoint y: 159, endPoint x: 174, endPoint y: 156, distance: 26.8
click at [148, 159] on ul "1. uzdevums 2. uzdevums 3. uzdevums 4. uzdevums 5. uzdevums 6. uzdevums 7. uzde…" at bounding box center [129, 70] width 71 height 304
drag, startPoint x: 178, startPoint y: 219, endPoint x: 178, endPoint y: 215, distance: 3.7
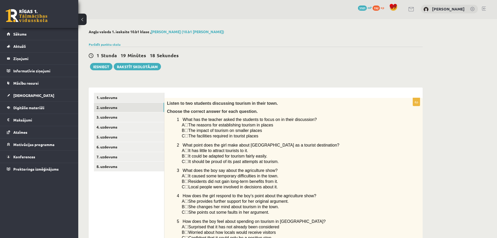
scroll to position [0, 0]
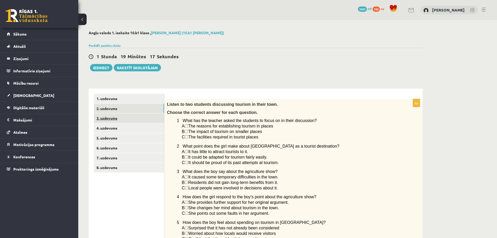
click at [129, 120] on link "3. uzdevums" at bounding box center [129, 118] width 70 height 10
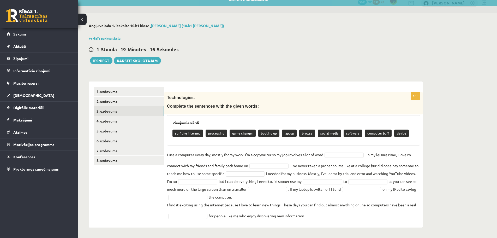
scroll to position [7, 0]
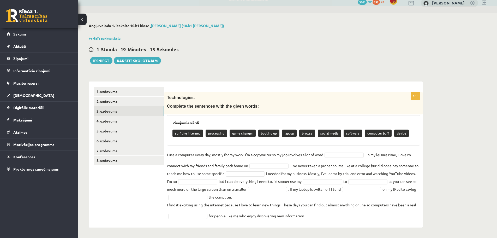
drag, startPoint x: 167, startPoint y: 95, endPoint x: 336, endPoint y: 217, distance: 208.1
click at [336, 218] on div "10p Technologies. Complete the sentences with the given words: Pieejamie vārdi …" at bounding box center [294, 157] width 259 height 130
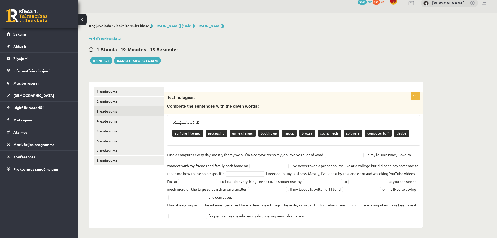
copy div "Loremipsumdo. Sitametc adi elitseddo eius tem incid utlab: Etdolorem aliqu enim…"
click at [82, 185] on div "**********" at bounding box center [255, 125] width 355 height 225
click at [221, 51] on div "1 [PERSON_NAME] 19 Minūtes 10 Sekundes" at bounding box center [256, 49] width 334 height 7
click at [216, 54] on div "1 [PERSON_NAME] 19 Minūtes 9 Sekundes Ieskaite saglabāta! Iesniegt Rakstīt skol…" at bounding box center [256, 53] width 334 height 24
click at [245, 72] on div "**********" at bounding box center [255, 125] width 355 height 225
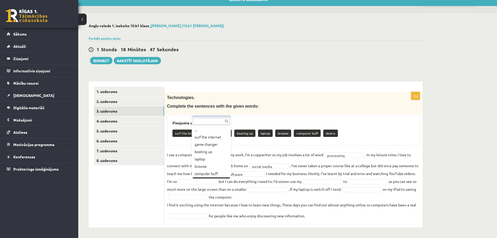
scroll to position [6, 0]
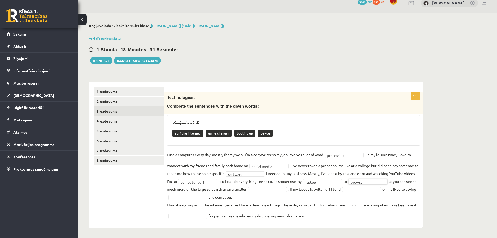
click at [256, 189] on fieldset "**********" at bounding box center [293, 185] width 253 height 69
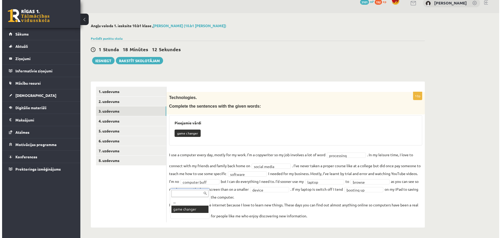
scroll to position [0, 0]
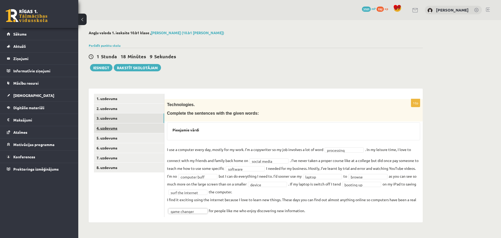
click at [123, 130] on link "4. uzdevums" at bounding box center [129, 128] width 70 height 10
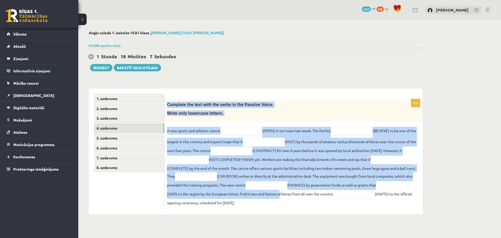
drag, startPoint x: 167, startPoint y: 98, endPoint x: 321, endPoint y: 199, distance: 184.6
click at [321, 199] on div "10p Complete the text with the verbs in the Passive Voice. Write only lowercase…" at bounding box center [294, 152] width 259 height 126
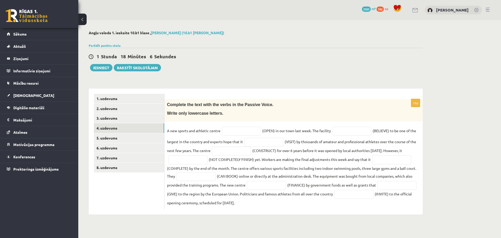
click at [311, 204] on fieldset "A new sports and athletic centre (OPEN) in our town last week. The facility (BE…" at bounding box center [293, 167] width 253 height 80
drag, startPoint x: 259, startPoint y: 176, endPoint x: 167, endPoint y: 105, distance: 115.6
click at [167, 105] on div "10p Complete the text with the verbs in the Passive Voice. Write only lowercase…" at bounding box center [294, 154] width 259 height 110
copy div "Complete the text with the verbs in the Passive Voice. Write only lowercase let…"
click at [311, 67] on div "1 [PERSON_NAME] 18 Minūtes 0 Sekundes Ieskaite saglabāta! Iesniegt Rakstīt skol…" at bounding box center [256, 60] width 334 height 24
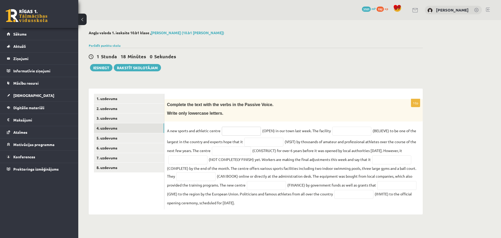
drag, startPoint x: 231, startPoint y: 133, endPoint x: 234, endPoint y: 132, distance: 3.0
click at [231, 133] on input "text" at bounding box center [241, 131] width 39 height 9
type input "*"
click at [259, 123] on div "10p Complete the text with the verbs in the Passive Voice. Write only lowercase…" at bounding box center [294, 154] width 259 height 110
click at [260, 123] on div "10p Complete the text with the verbs in the Passive Voice. Write only lowercase…" at bounding box center [294, 154] width 259 height 110
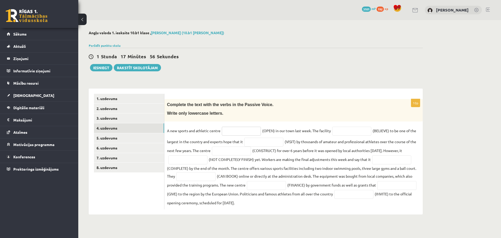
click at [255, 128] on input "text" at bounding box center [241, 131] width 39 height 9
type input "******"
click at [357, 130] on input "text" at bounding box center [351, 131] width 39 height 9
type input "*"
drag, startPoint x: 355, startPoint y: 127, endPoint x: 352, endPoint y: 131, distance: 4.3
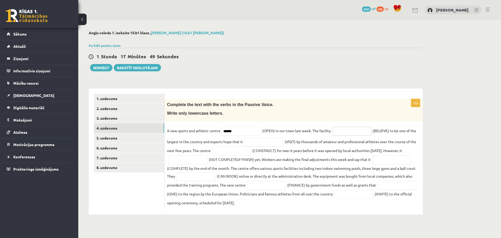
click at [355, 127] on input "text" at bounding box center [351, 131] width 39 height 9
click at [266, 142] on input "text" at bounding box center [263, 142] width 39 height 9
click at [236, 152] on input "text" at bounding box center [231, 150] width 39 height 9
click at [180, 159] on input "text" at bounding box center [187, 159] width 39 height 9
click at [381, 160] on input "text" at bounding box center [391, 159] width 39 height 9
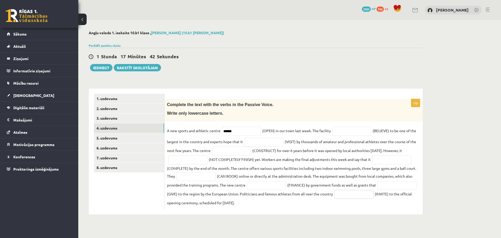
click at [374, 195] on input "text" at bounding box center [354, 194] width 39 height 9
click at [378, 190] on input "text" at bounding box center [397, 185] width 39 height 9
click at [256, 184] on input "text" at bounding box center [266, 185] width 39 height 9
click at [207, 179] on input "text" at bounding box center [196, 176] width 39 height 9
click at [343, 132] on input "text" at bounding box center [351, 131] width 39 height 9
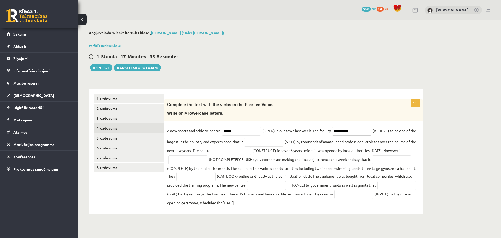
type input "**********"
click at [262, 145] on input "text" at bounding box center [263, 142] width 39 height 9
type input "**********"
click at [228, 151] on input "text" at bounding box center [231, 150] width 39 height 9
type input "**********"
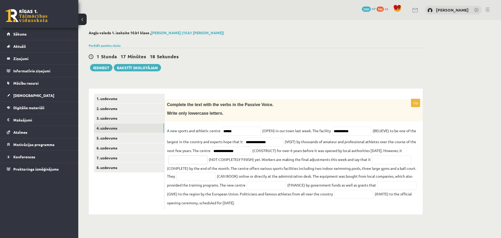
click at [192, 160] on input "text" at bounding box center [187, 159] width 39 height 9
type input "**********"
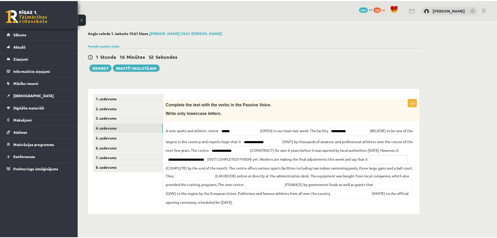
scroll to position [0, 0]
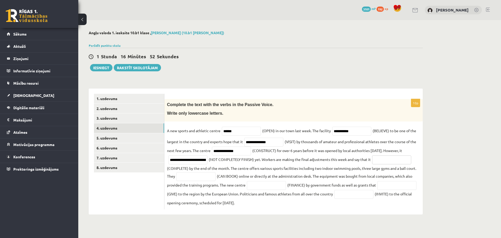
click at [405, 159] on input "text" at bounding box center [391, 159] width 39 height 9
type input "**********"
click at [216, 178] on input "text" at bounding box center [196, 176] width 39 height 9
type input "**********"
click at [266, 184] on input "text" at bounding box center [266, 185] width 39 height 9
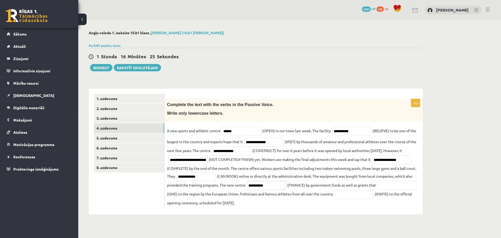
type input "**********"
click at [378, 190] on input "text" at bounding box center [397, 185] width 39 height 9
type input "*********"
click at [374, 196] on input "text" at bounding box center [354, 194] width 39 height 9
type input "**********"
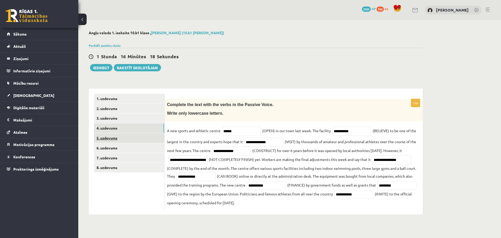
click at [144, 137] on link "5. uzdevums" at bounding box center [129, 138] width 70 height 10
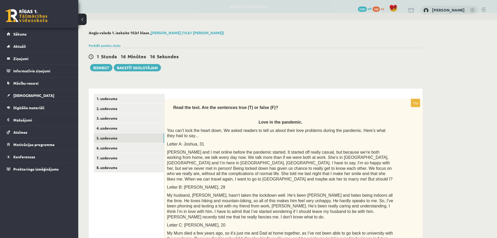
drag, startPoint x: 127, startPoint y: 66, endPoint x: 136, endPoint y: 48, distance: 20.8
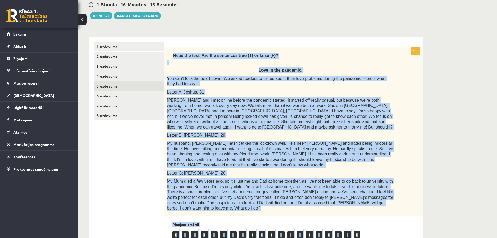
scroll to position [178, 0]
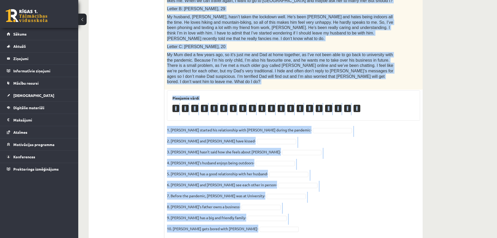
drag, startPoint x: 173, startPoint y: 109, endPoint x: 272, endPoint y: 221, distance: 149.8
click at [272, 221] on div "10p Read the text. Are the sentences true (T) or false (F)? Love in the pandemi…" at bounding box center [294, 80] width 259 height 318
copy div "Lore ips dolo. Sit ame consectet adip (E) se doeiu (T)? Inci ut lab etdolore. M…"
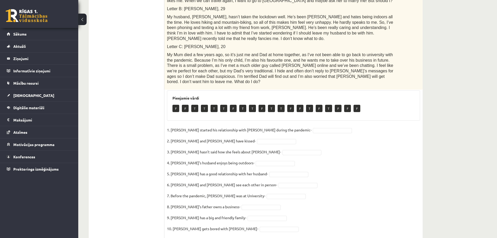
click at [122, 154] on ul "1. uzdevums 2. uzdevums 3. uzdevums 4. uzdevums 5. uzdevums 6. uzdevums 7. uzde…" at bounding box center [129, 76] width 71 height 323
drag, startPoint x: 256, startPoint y: 158, endPoint x: 257, endPoint y: 161, distance: 2.7
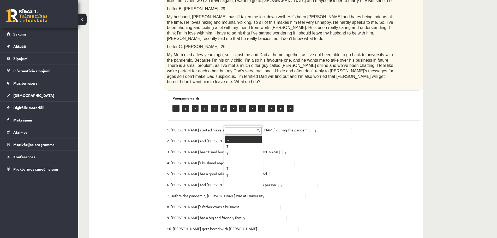
scroll to position [6, 0]
drag, startPoint x: 250, startPoint y: 213, endPoint x: 248, endPoint y: 210, distance: 3.0
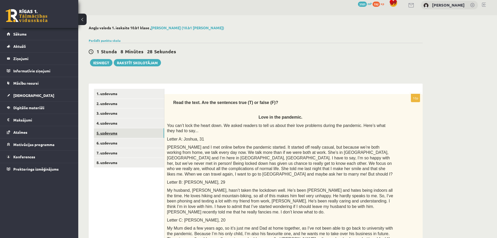
scroll to position [0, 0]
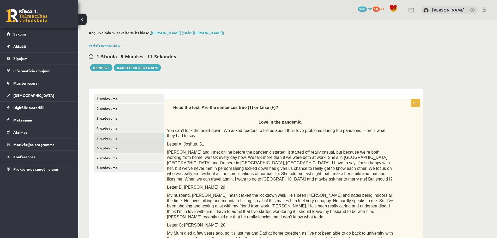
click at [141, 146] on link "6. uzdevums" at bounding box center [129, 148] width 70 height 10
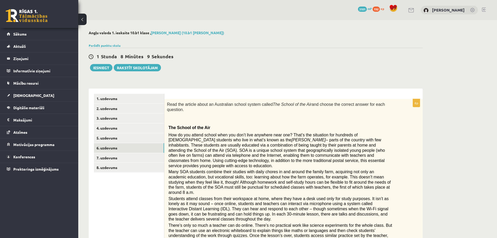
drag, startPoint x: 220, startPoint y: 179, endPoint x: 197, endPoint y: 108, distance: 74.6
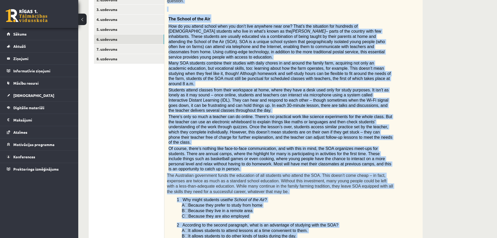
scroll to position [314, 0]
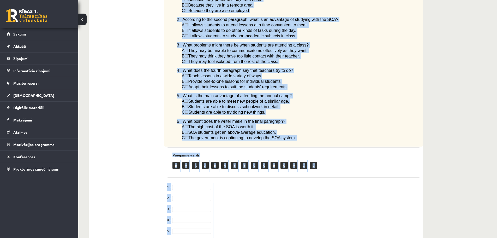
drag, startPoint x: 165, startPoint y: 104, endPoint x: 250, endPoint y: 215, distance: 140.1
click at [250, 215] on div "6p Read the article about an Australian school system called The School of the …" at bounding box center [294, 18] width 259 height 466
copy div "Lore ips dolorsi ametc ad Elitseddoe tempor incidi utlabo Etd Magnaa en adm Ven…"
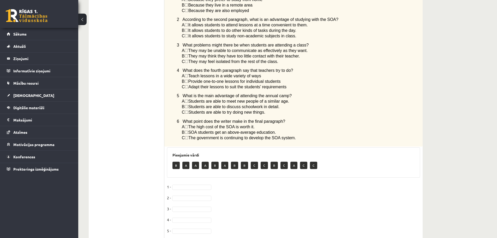
click at [248, 213] on fieldset "1 - 2 - 3 - 4 - 5 - 6 -" at bounding box center [293, 216] width 253 height 66
click at [245, 200] on fieldset "1 - 2 - 3 - 4 - 5 - 6 -" at bounding box center [293, 216] width 253 height 66
click at [185, 183] on fieldset "1 - B * 2 - 3 - 4 - 5 - 6 -" at bounding box center [293, 216] width 253 height 66
click at [186, 183] on fieldset "1 - B * 2 - 3 - 4 - 5 - 6 -" at bounding box center [293, 216] width 253 height 66
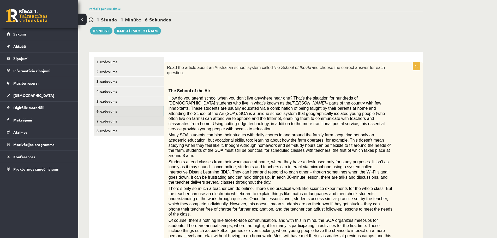
scroll to position [0, 0]
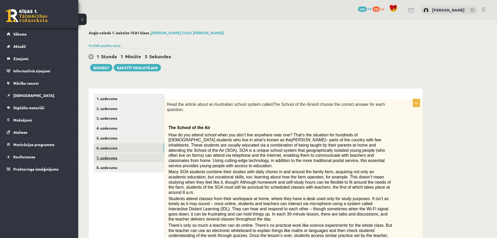
click at [135, 159] on link "7. uzdevums" at bounding box center [129, 158] width 70 height 10
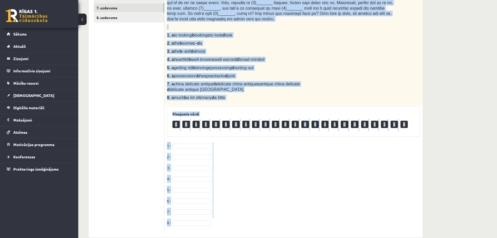
scroll to position [154, 0]
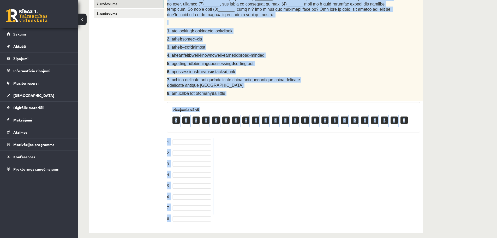
drag, startPoint x: 165, startPoint y: 99, endPoint x: 215, endPoint y: 216, distance: 127.5
click at [215, 216] on div "8p Complete the text with the correct words (a–d). Car boot sales 1. a to looki…" at bounding box center [294, 86] width 259 height 283
copy div "Lo ips’do sitamet con adipiscin el se do e tempo Incidi utlabor etdol mag’al en…"
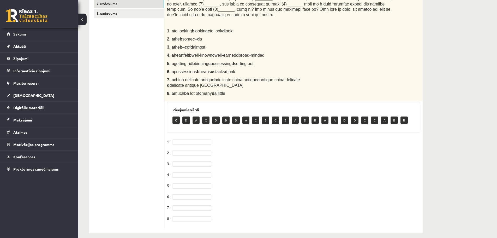
click at [294, 215] on fieldset "1 - 2 - 3 - 4 - 5 - 6 - 7 - 8 -" at bounding box center [293, 182] width 253 height 88
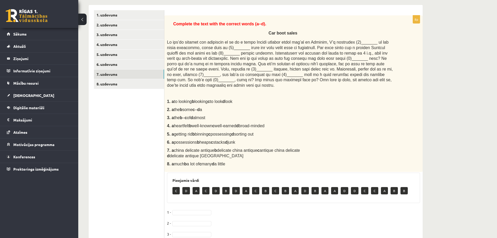
scroll to position [50, 0]
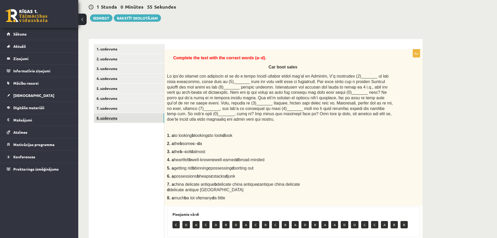
click at [151, 121] on link "8. uzdevums" at bounding box center [129, 118] width 70 height 10
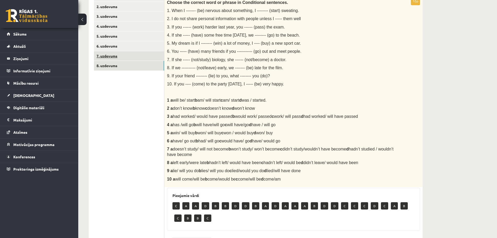
click at [136, 58] on link "7. uzdevums" at bounding box center [129, 56] width 70 height 10
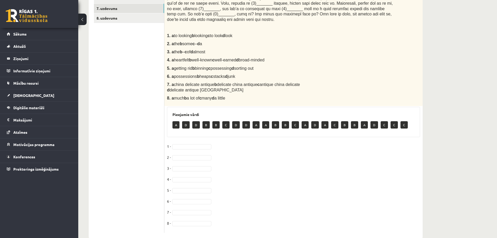
scroll to position [154, 0]
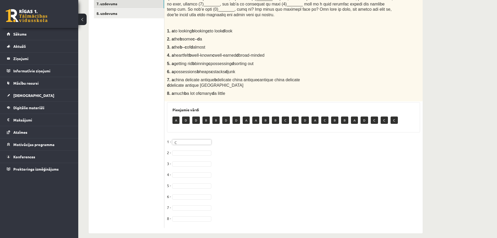
click at [250, 164] on fieldset "1 - C * 2 - 3 - 4 - 5 - 6 - 7 - 8 -" at bounding box center [293, 182] width 253 height 88
click at [182, 166] on fieldset "1 - C * 2 - B * 3 - A * 4 - 5 - 6 - 7 - 8 -" at bounding box center [293, 182] width 253 height 88
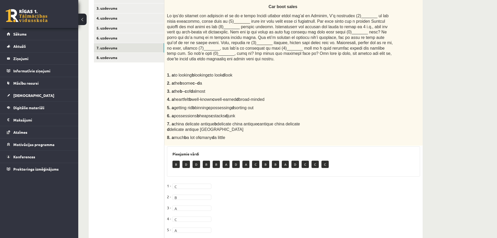
scroll to position [102, 0]
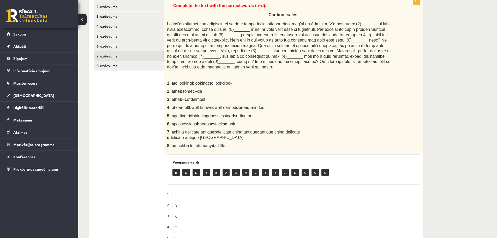
click at [123, 72] on ul "1. uzdevums 2. uzdevums 3. uzdevums 4. uzdevums 5. uzdevums 6. uzdevums 7. uzde…" at bounding box center [129, 136] width 71 height 288
click at [123, 71] on ul "1. uzdevums 2. uzdevums 3. uzdevums 4. uzdevums 5. uzdevums 6. uzdevums 7. uzde…" at bounding box center [129, 136] width 71 height 288
click at [123, 70] on link "8. uzdevums" at bounding box center [129, 66] width 70 height 10
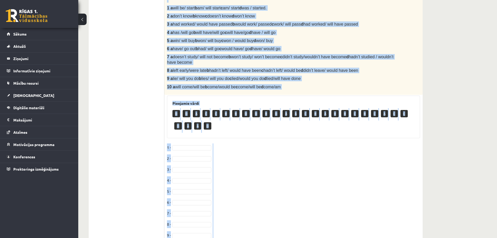
scroll to position [228, 0]
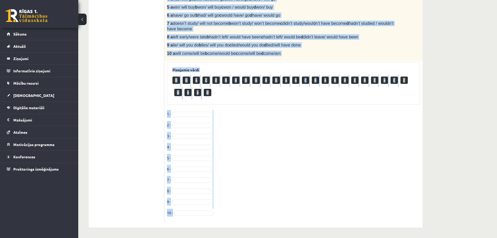
drag, startPoint x: 167, startPoint y: 52, endPoint x: 281, endPoint y: 211, distance: 195.6
click at [281, 211] on div "10p Choose the correct word or phrase in Conditional sentences. 1. When I -----…" at bounding box center [294, 47] width 259 height 351
copy div "Loremi dol sitamet cons ad elitse do Eiusmodtemp incididun. 6. Utla E ------- (…"
click at [285, 157] on fieldset "1 - 2 - 3 - 4 - 5 - [DATE] - [DATE] -" at bounding box center [293, 165] width 253 height 110
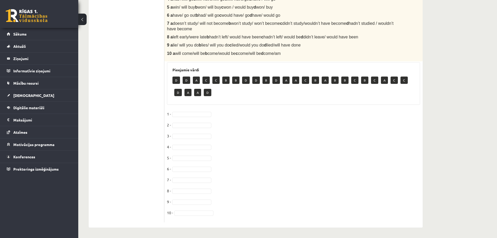
click at [285, 156] on fieldset "1 - 2 - 3 - 4 - 5 - [DATE] - [DATE] -" at bounding box center [293, 165] width 253 height 110
click at [271, 162] on fieldset "1 - 2 - 3 - 4 - 5 - [DATE] - [DATE] -" at bounding box center [293, 165] width 253 height 110
click at [145, 121] on ul "1. uzdevums 2. uzdevums 3. uzdevums 4. uzdevums 5. uzdevums 6. uzdevums 7. uzde…" at bounding box center [129, 44] width 71 height 356
click at [186, 151] on fieldset "1 - C * 2 - B * 3 - A * 4 - 5 - [DATE] - [DATE] -" at bounding box center [293, 165] width 253 height 110
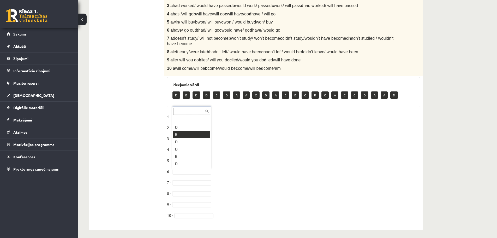
scroll to position [215, 0]
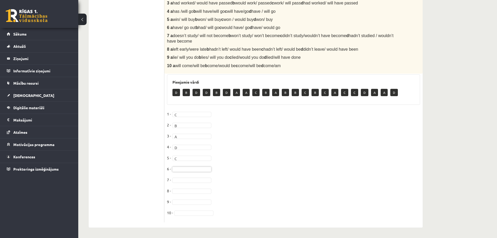
drag, startPoint x: 259, startPoint y: 194, endPoint x: 210, endPoint y: 182, distance: 49.3
drag, startPoint x: 188, startPoint y: 172, endPoint x: 191, endPoint y: 166, distance: 6.8
click at [115, 122] on ul "1. uzdevums 2. uzdevums 3. uzdevums 4. uzdevums 5. uzdevums 6. uzdevums 7. uzde…" at bounding box center [129, 51] width 71 height 344
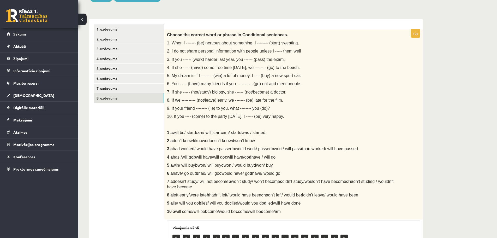
scroll to position [52, 0]
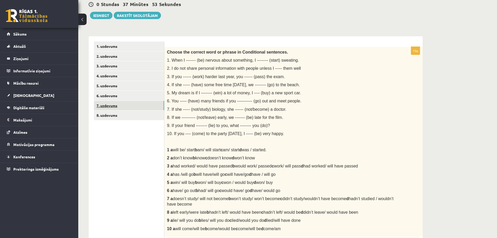
drag, startPoint x: 128, startPoint y: 109, endPoint x: 180, endPoint y: 153, distance: 68.6
click at [128, 110] on link "7. uzdevums" at bounding box center [129, 106] width 70 height 10
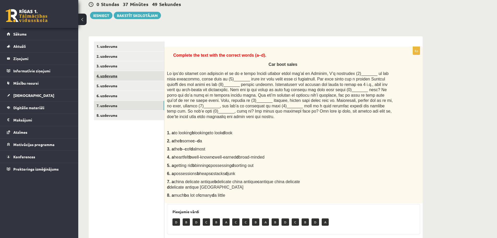
click at [115, 80] on link "4. uzdevums" at bounding box center [129, 76] width 70 height 10
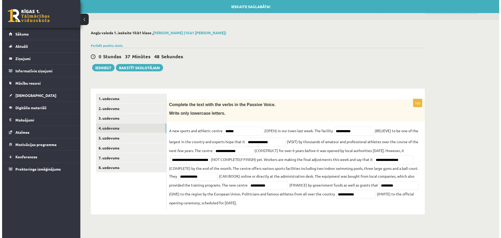
scroll to position [0, 0]
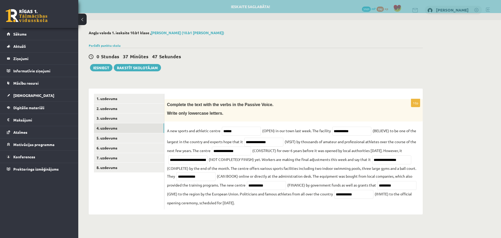
click at [95, 63] on div "0 Stundas 37 Minūtes 47 Sekundes Ieskaite saglabāta! Iesniegt Rakstīt skolotājam" at bounding box center [256, 60] width 334 height 24
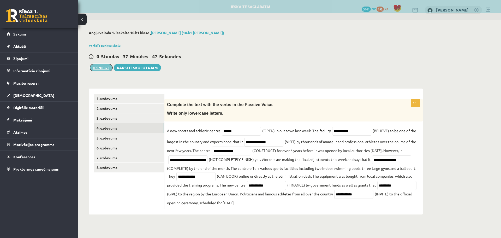
click at [98, 67] on button "Iesniegt" at bounding box center [101, 67] width 22 height 7
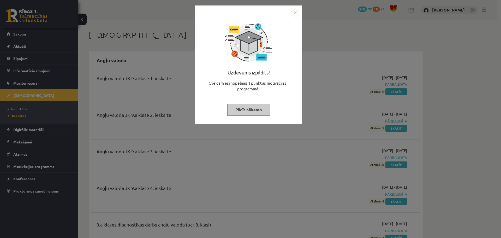
click at [244, 113] on button "Pildīt nākamo" at bounding box center [248, 110] width 43 height 12
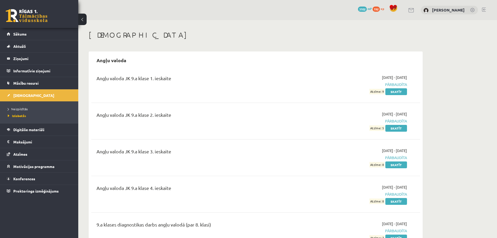
drag, startPoint x: 28, startPoint y: 102, endPoint x: 25, endPoint y: 106, distance: 4.9
click at [28, 103] on ul "Neizpildītās Izlabotās" at bounding box center [39, 112] width 78 height 22
click at [25, 106] on li "Neizpildītās" at bounding box center [40, 109] width 65 height 7
click at [24, 110] on span "Neizpildītās" at bounding box center [19, 109] width 23 height 4
